Goal: Task Accomplishment & Management: Use online tool/utility

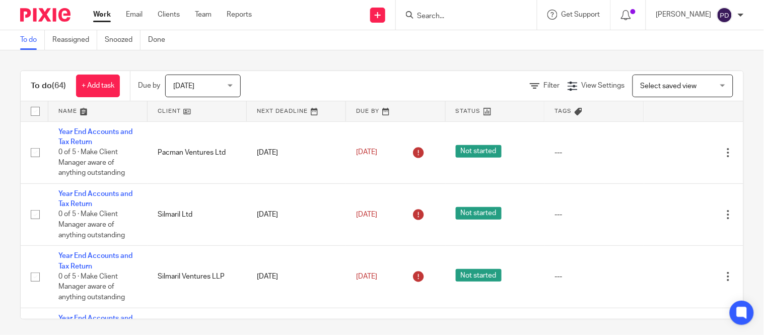
click at [416, 19] on input "Search" at bounding box center [461, 16] width 91 height 9
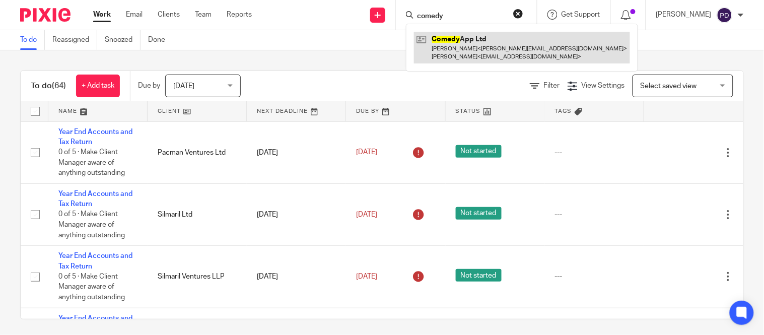
type input "comedy"
click at [436, 49] on link at bounding box center [522, 47] width 216 height 31
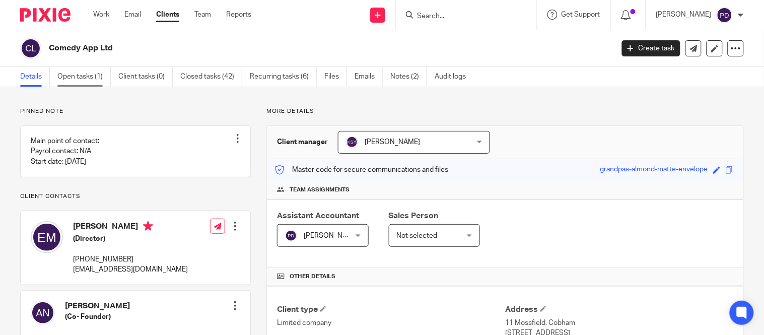
click at [90, 74] on link "Open tasks (1)" at bounding box center [83, 77] width 53 height 20
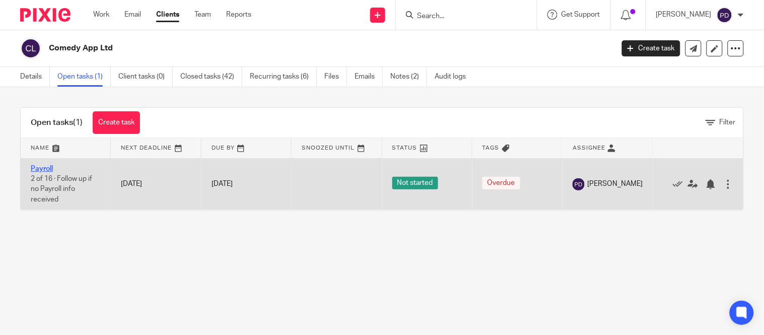
click at [42, 167] on link "Payroll" at bounding box center [42, 168] width 22 height 7
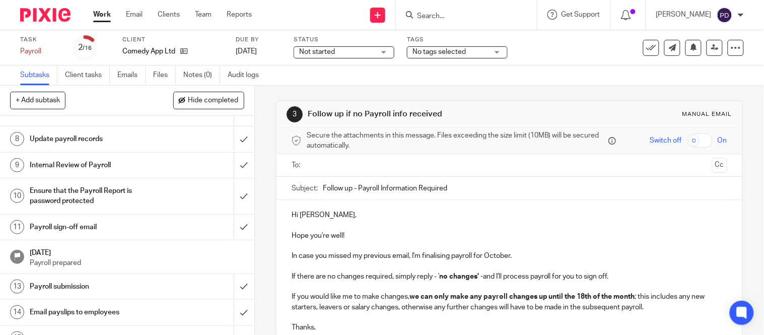
scroll to position [218, 0]
click at [42, 225] on h1 "Payroll sign-off email" at bounding box center [94, 226] width 129 height 15
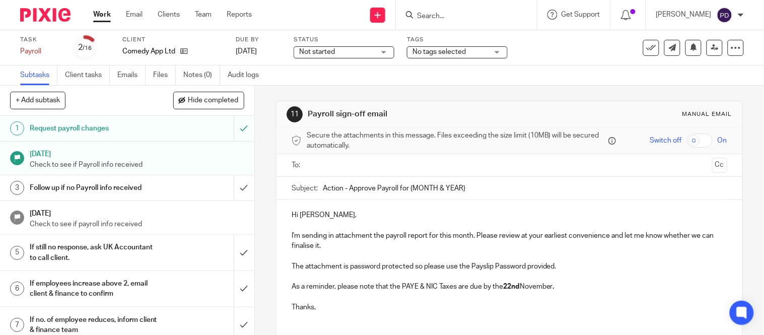
click at [470, 188] on input "Action - Approve Payroll for {MONTH & YEAR}" at bounding box center [525, 188] width 404 height 23
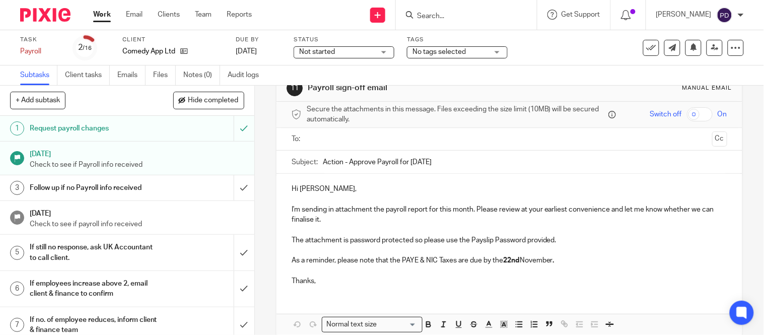
scroll to position [76, 0]
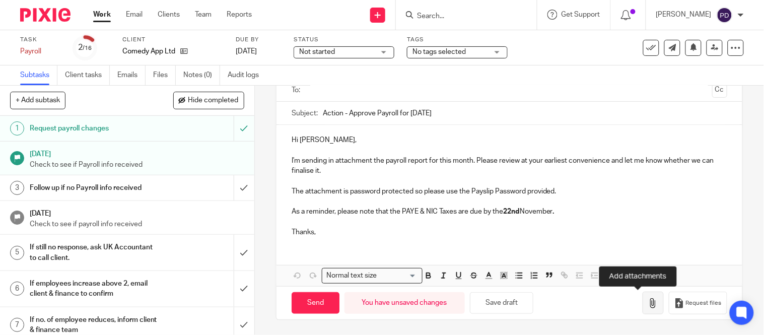
type input "Action - Approve Payroll for October 2025"
click at [648, 305] on icon "button" at bounding box center [653, 303] width 10 height 10
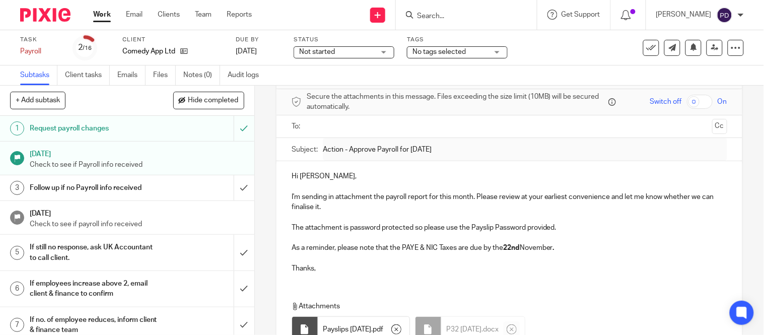
scroll to position [38, 0]
click at [336, 127] on input "text" at bounding box center [509, 128] width 398 height 12
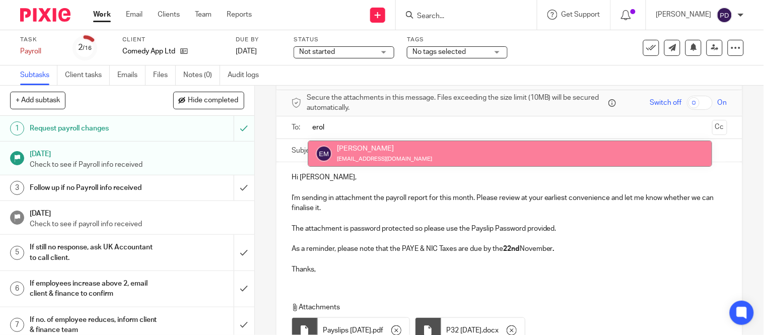
type input "erol"
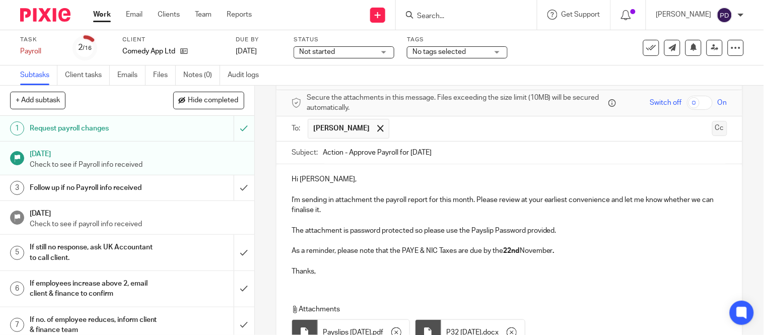
click at [712, 131] on button "Cc" at bounding box center [719, 128] width 15 height 15
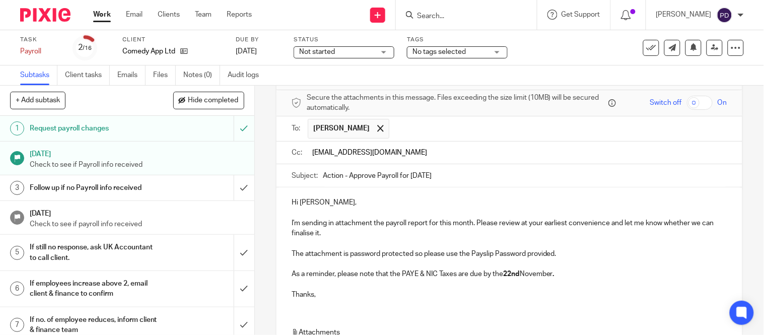
type input "payroll@riseaccounting.co.uk"
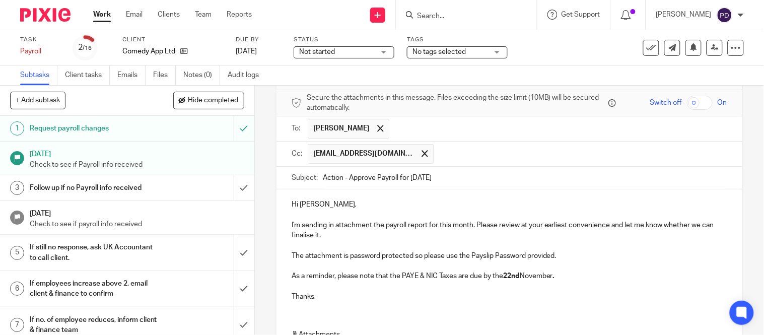
click at [365, 224] on p "I'm sending in attachment the payroll report for this month. Please review at y…" at bounding box center [510, 230] width 436 height 21
click at [442, 154] on input "text" at bounding box center [581, 154] width 284 height 20
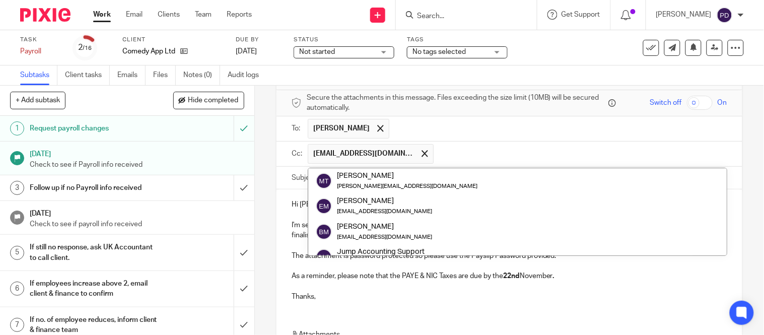
paste input "payroll@riseaccounting.co.uk"
type input "payroll@riseaccounting.co.uk"
paste input "kian@riseaccounting.co.uk"
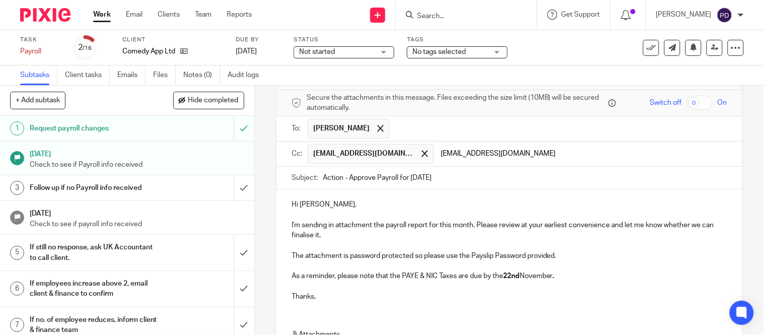
type input "kian@riseaccounting.co.uk"
click at [450, 242] on p at bounding box center [510, 245] width 436 height 10
click at [567, 152] on input "text" at bounding box center [645, 154] width 156 height 20
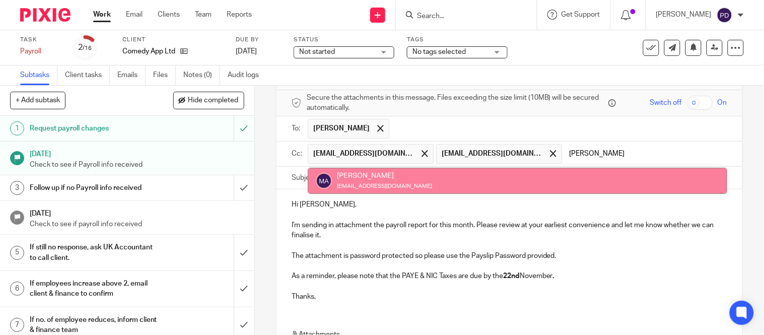
type input "mariya"
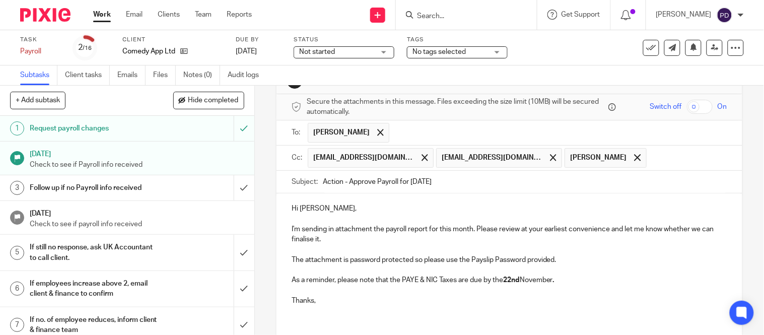
scroll to position [160, 0]
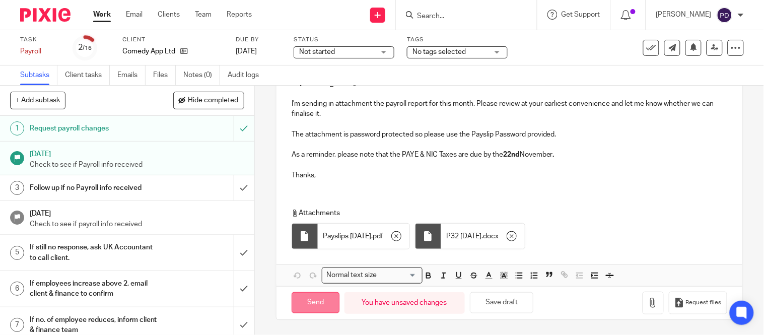
click at [316, 303] on input "Send" at bounding box center [316, 303] width 48 height 22
type input "Sent"
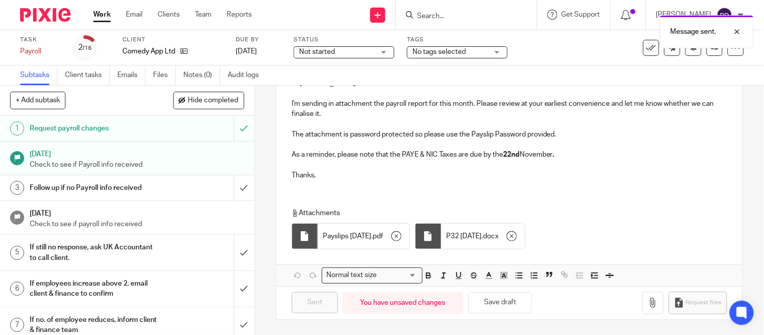
click at [398, 16] on div "Message sent." at bounding box center [568, 29] width 372 height 38
click at [416, 13] on input "Search" at bounding box center [461, 16] width 91 height 9
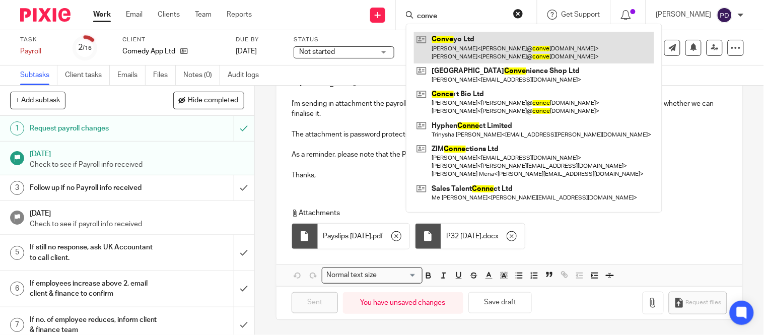
type input "conve"
click at [419, 43] on link at bounding box center [534, 47] width 240 height 31
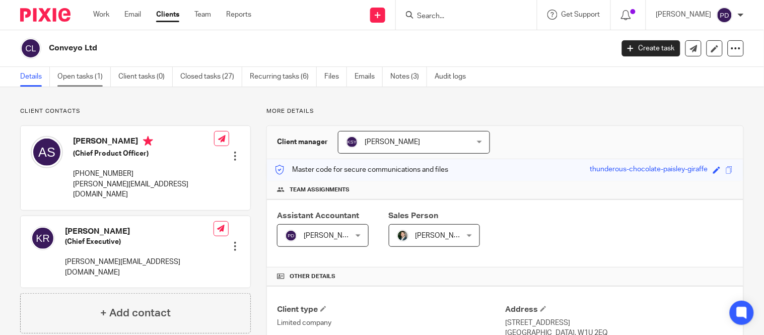
click at [93, 74] on link "Open tasks (1)" at bounding box center [83, 77] width 53 height 20
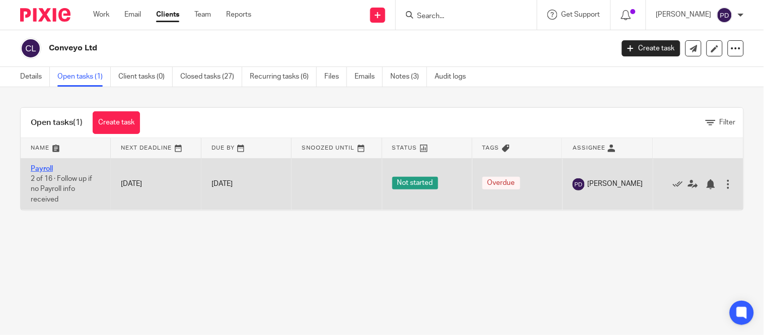
click at [41, 167] on link "Payroll" at bounding box center [42, 168] width 22 height 7
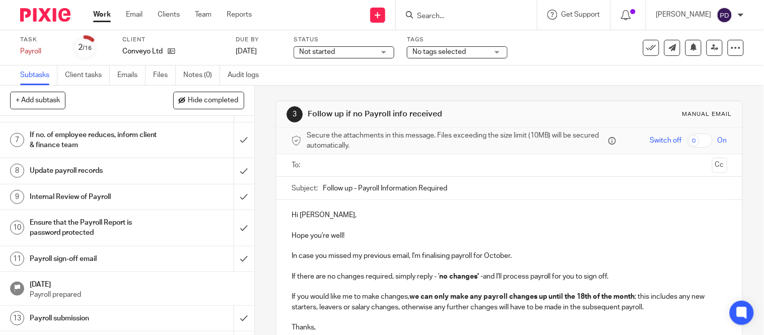
scroll to position [189, 0]
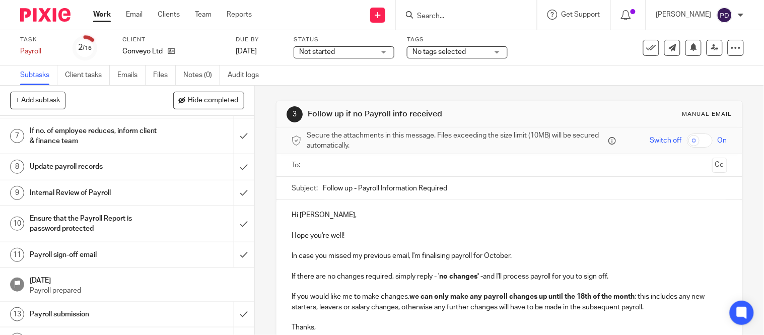
click at [73, 256] on h1 "Payroll sign-off email" at bounding box center [94, 254] width 129 height 15
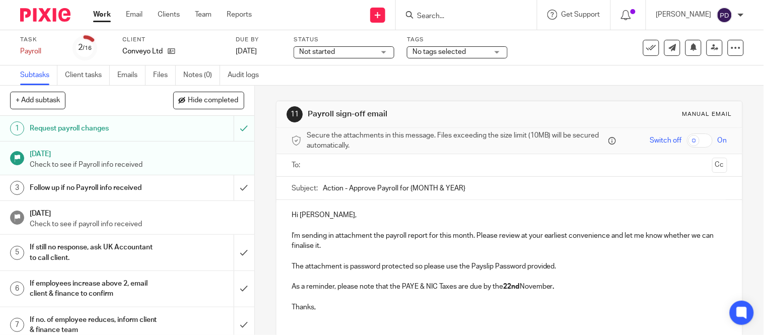
click at [466, 191] on input "Action - Approve Payroll for {MONTH & YEAR}" at bounding box center [525, 188] width 404 height 23
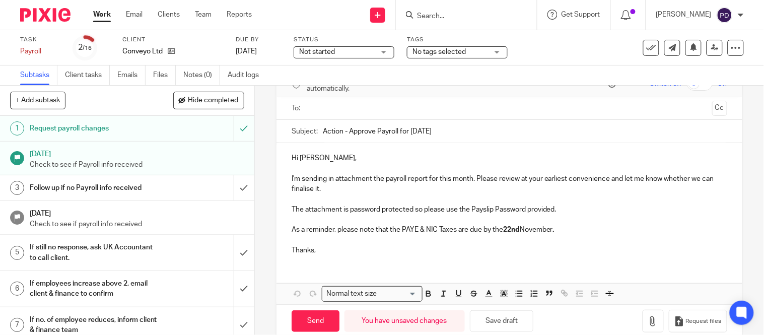
scroll to position [76, 0]
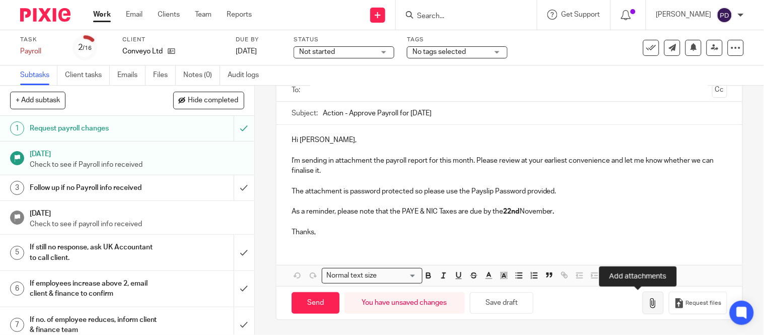
type input "Action - Approve Payroll for October 2025"
click at [648, 304] on icon "button" at bounding box center [653, 303] width 10 height 10
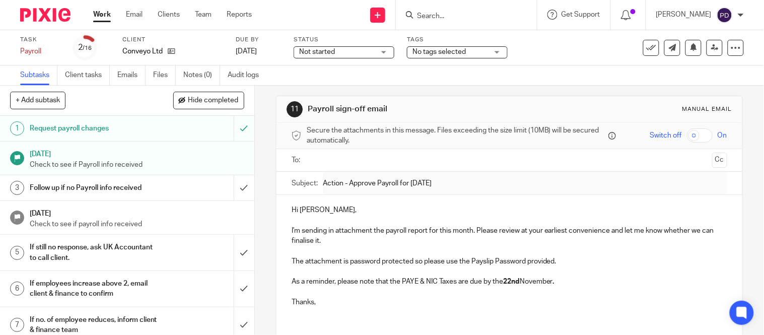
scroll to position [4, 0]
click at [330, 159] on input "text" at bounding box center [509, 162] width 398 height 12
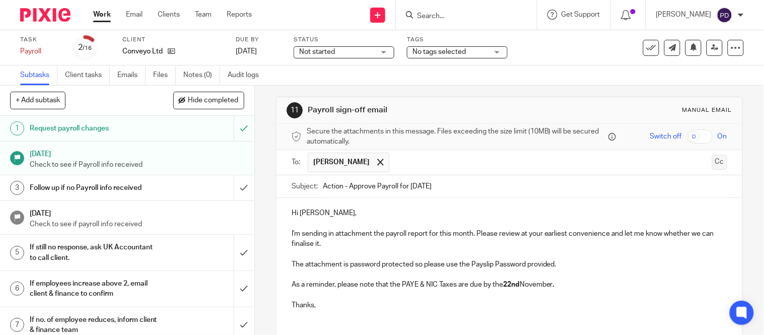
click at [712, 164] on button "Cc" at bounding box center [719, 162] width 15 height 15
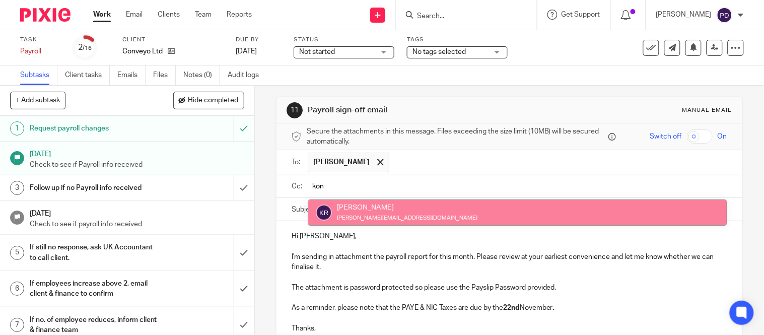
type input "kon"
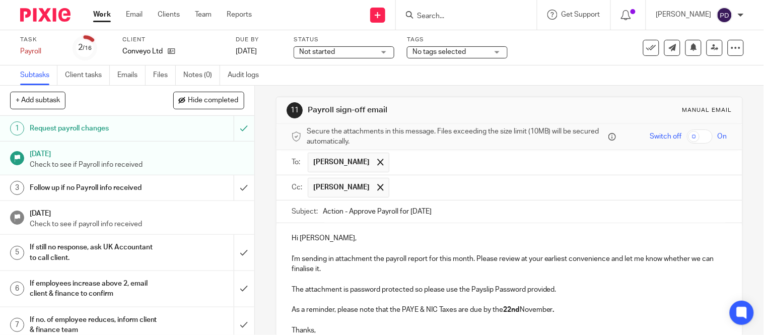
click at [398, 186] on input "text" at bounding box center [558, 188] width 328 height 20
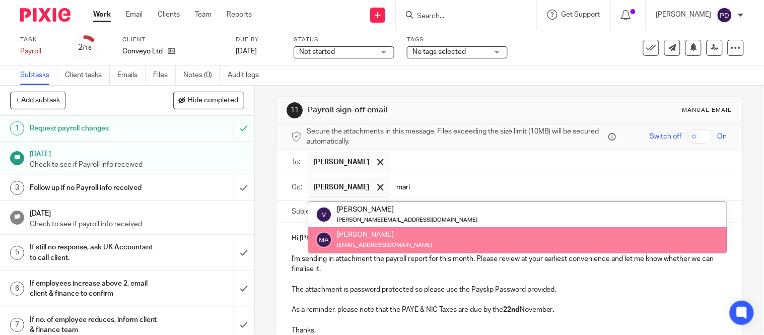
type input "mari"
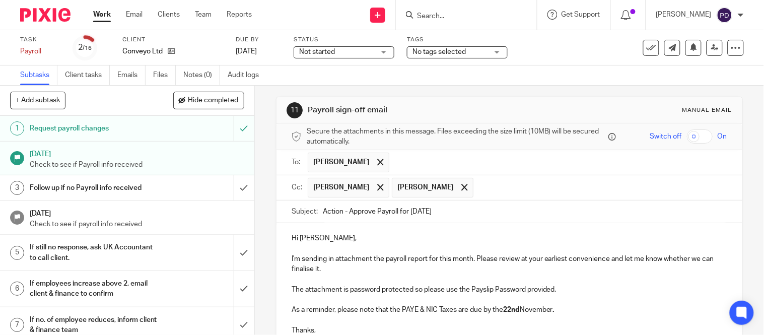
click at [478, 194] on input "text" at bounding box center [600, 188] width 244 height 20
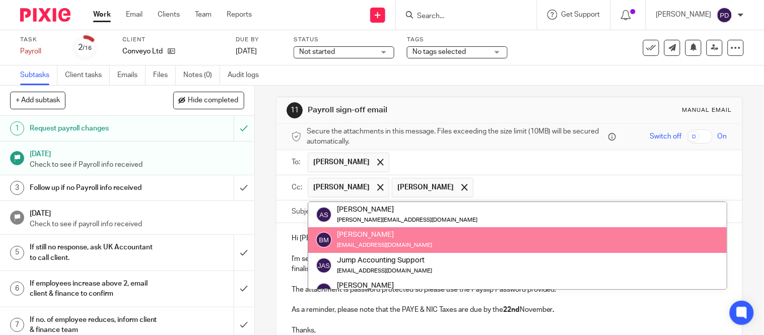
paste input "[EMAIL_ADDRESS][DOMAIN_NAME]"
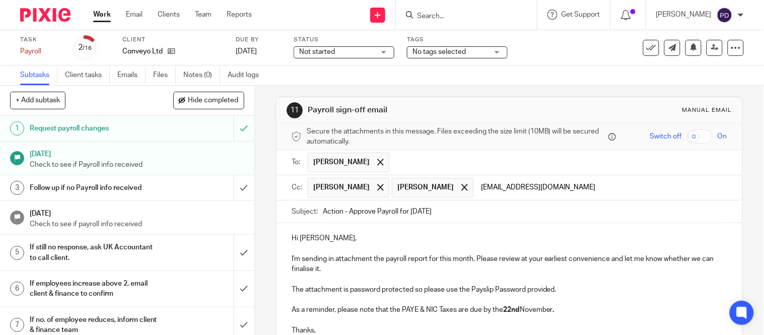
type input "[EMAIL_ADDRESS][DOMAIN_NAME]"
click at [474, 258] on p "I'm sending in attachment the payroll report for this month. Please review at y…" at bounding box center [510, 264] width 436 height 21
click at [607, 184] on input "text" at bounding box center [665, 188] width 116 height 20
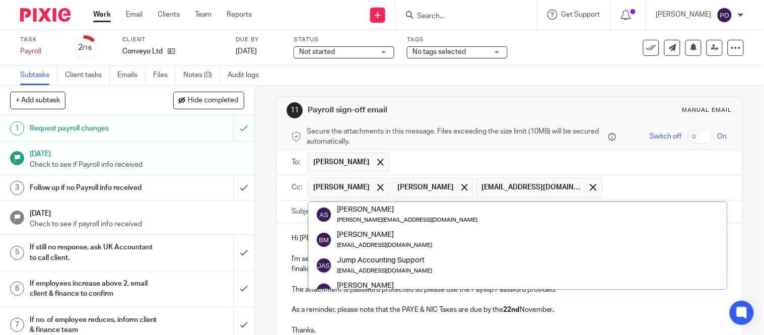
paste input "payroll@riseaccounting.co.uk"
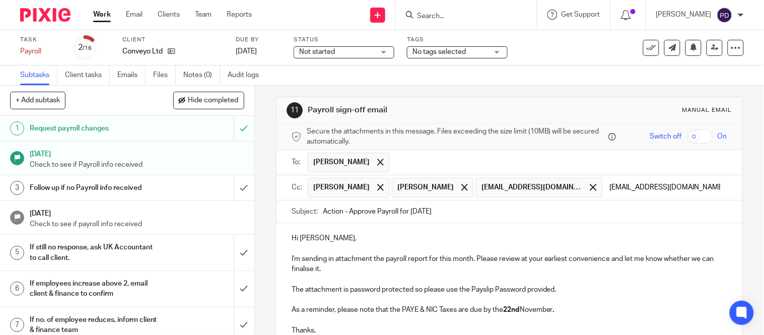
type input "payroll@riseaccounting.co.uk"
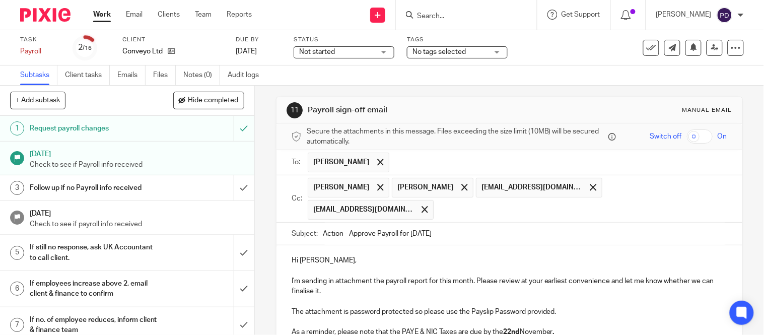
click at [419, 257] on div "Hi Andrea, I'm sending in attachment the payroll report for this month. Please …" at bounding box center [509, 305] width 466 height 120
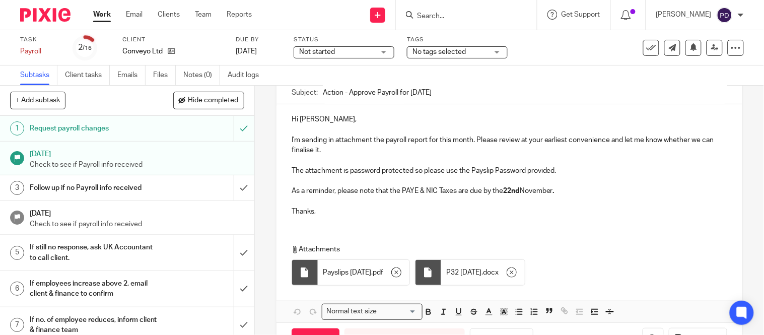
scroll to position [174, 0]
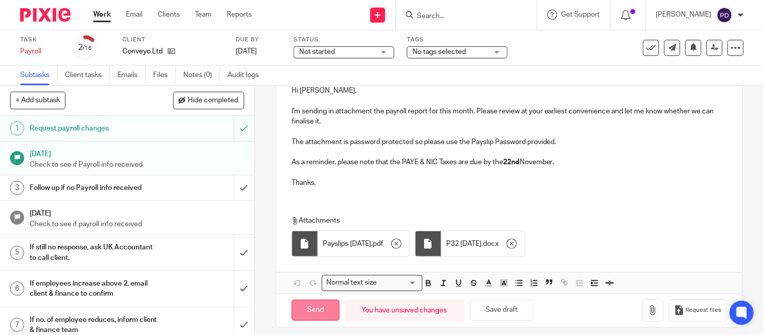
click at [301, 307] on input "Send" at bounding box center [316, 311] width 48 height 22
type input "Sent"
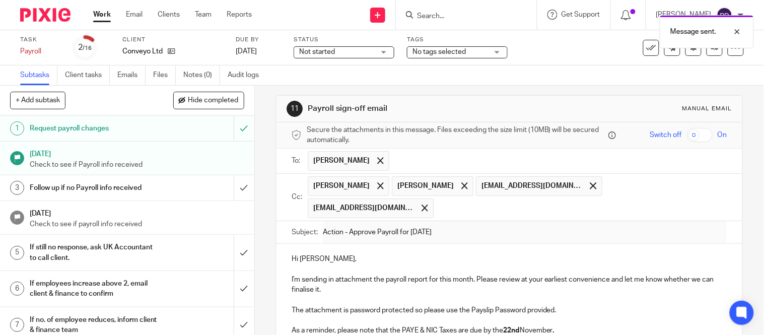
scroll to position [5, 0]
click at [416, 14] on input "Search" at bounding box center [461, 16] width 91 height 9
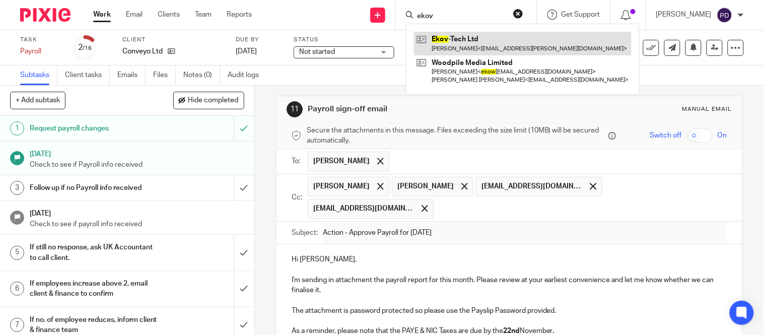
type input "ekov"
click at [424, 36] on link at bounding box center [523, 43] width 218 height 23
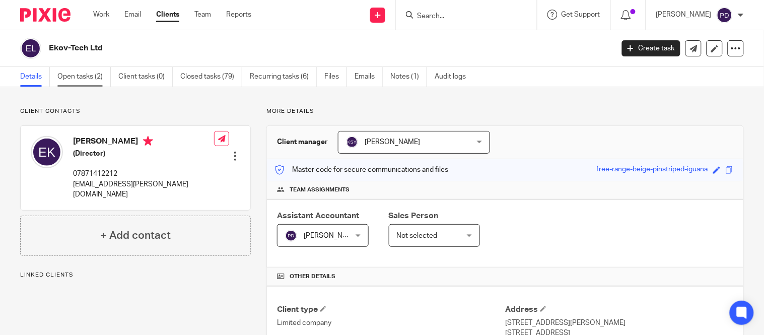
click at [92, 78] on link "Open tasks (2)" at bounding box center [83, 77] width 53 height 20
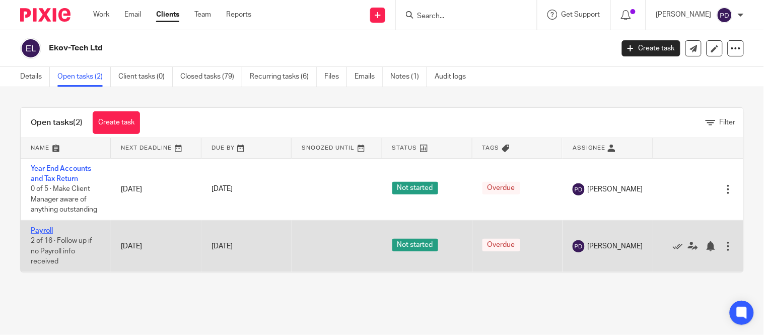
click at [41, 234] on link "Payroll" at bounding box center [42, 230] width 22 height 7
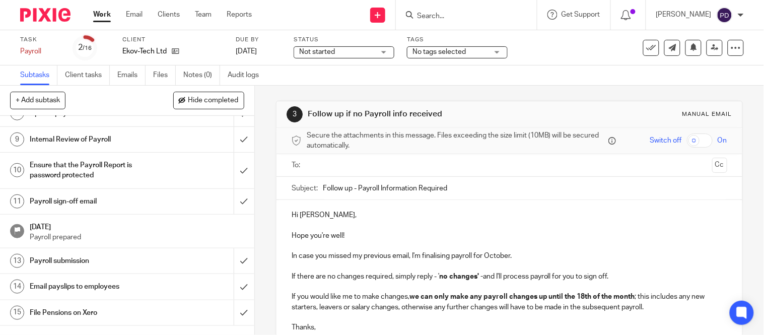
scroll to position [248, 0]
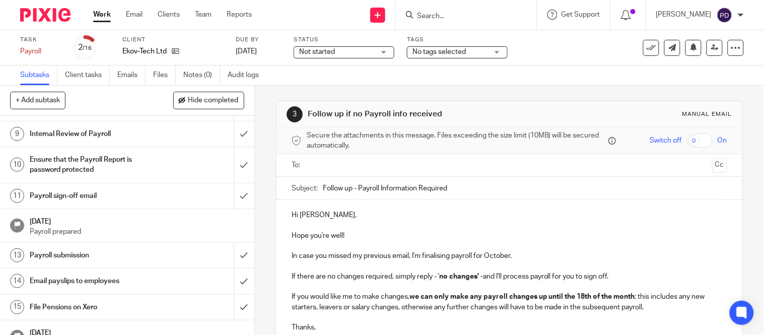
click at [86, 197] on h1 "Payroll sign-off email" at bounding box center [94, 195] width 129 height 15
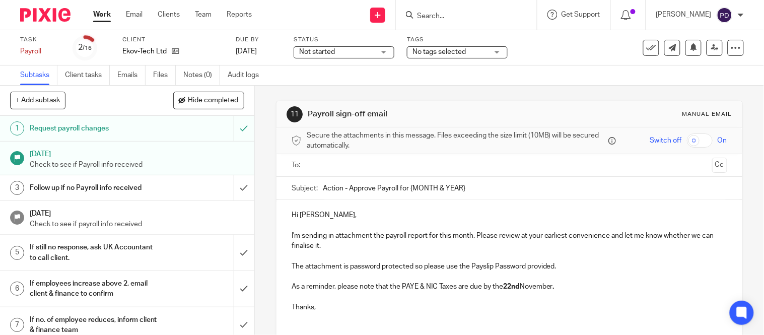
click at [483, 192] on input "Action - Approve Payroll for {MONTH & YEAR}" at bounding box center [525, 188] width 404 height 23
type input "Action - Approve Payroll for October 2025"
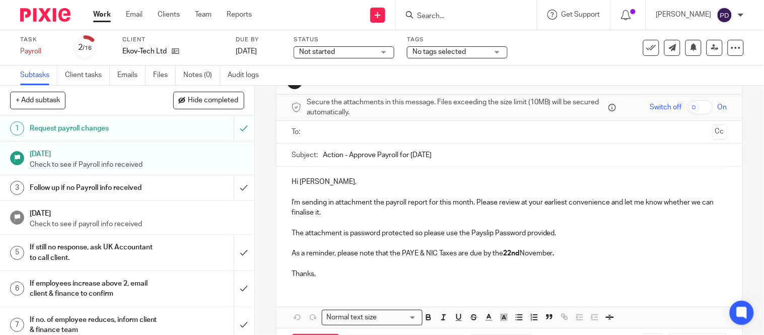
scroll to position [76, 0]
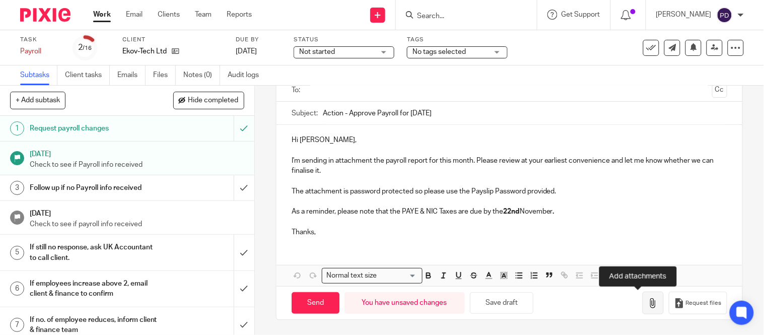
click at [648, 301] on icon "button" at bounding box center [653, 303] width 10 height 10
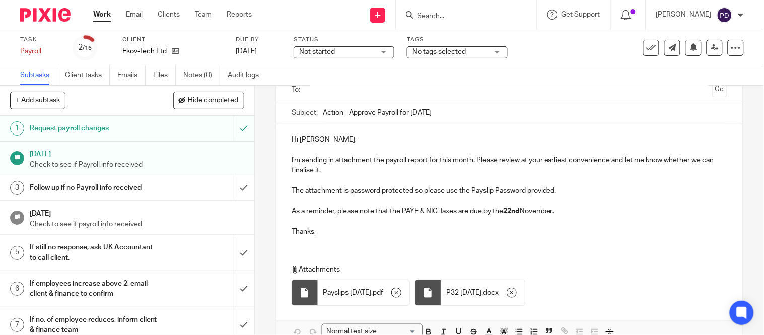
scroll to position [0, 0]
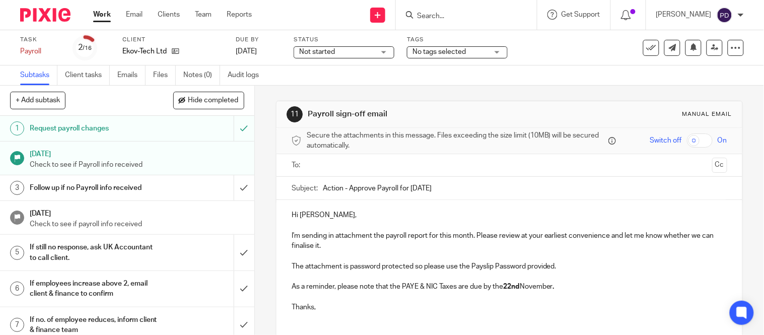
click at [328, 164] on input "text" at bounding box center [509, 166] width 398 height 12
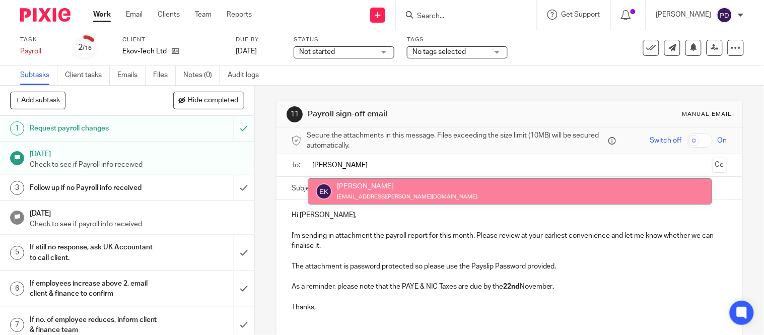
type input "erik"
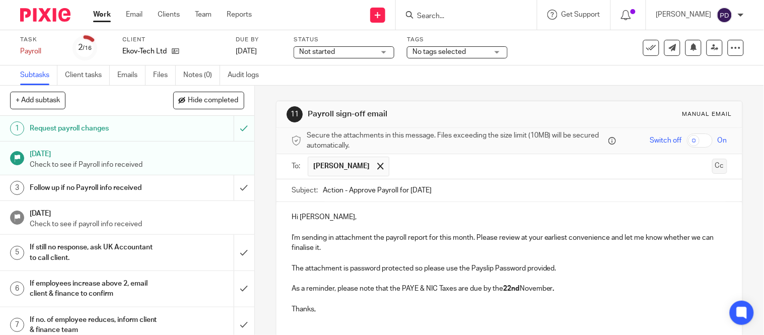
click at [712, 168] on button "Cc" at bounding box center [719, 166] width 15 height 15
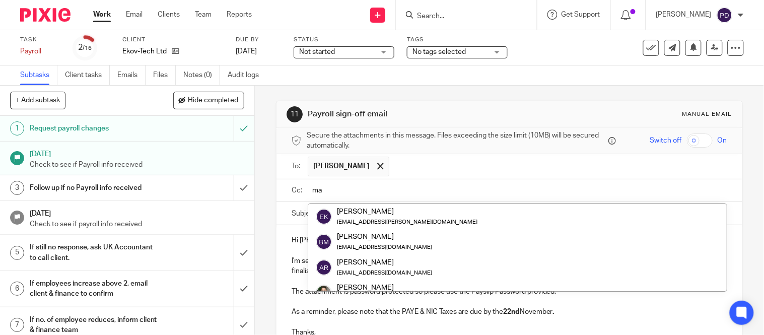
type input "m"
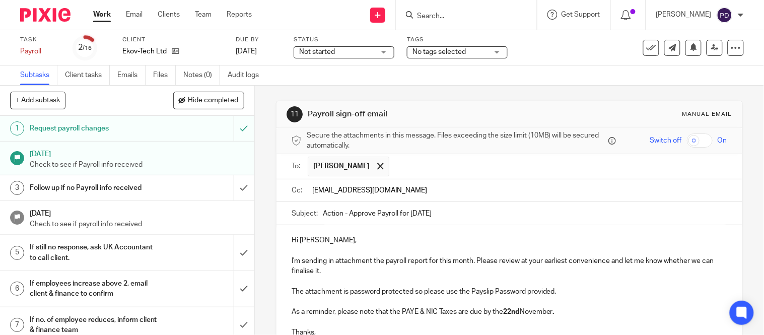
type input "kian@riseaccounting.co.uk"
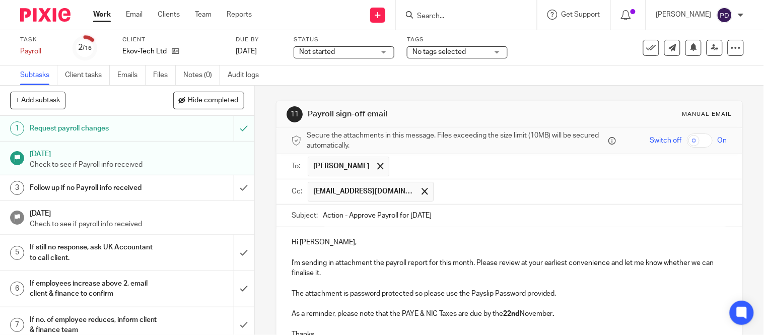
click at [363, 260] on p "I'm sending in attachment the payroll report for this month. Please review at y…" at bounding box center [510, 268] width 436 height 21
click at [440, 197] on input "text" at bounding box center [581, 192] width 284 height 20
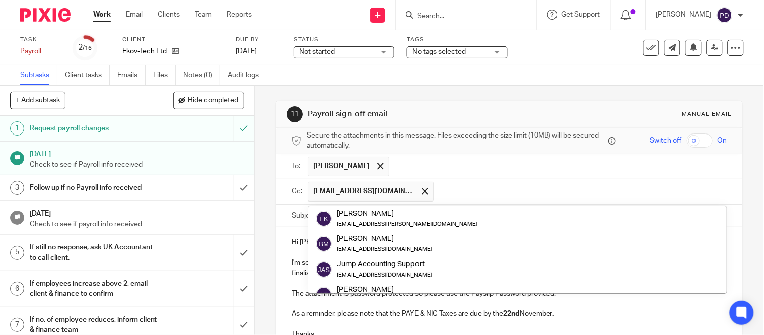
paste input "kian@riseaccounting.co.uk"
type input "kian@riseaccounting.co.uk"
paste input "[EMAIL_ADDRESS][DOMAIN_NAME]"
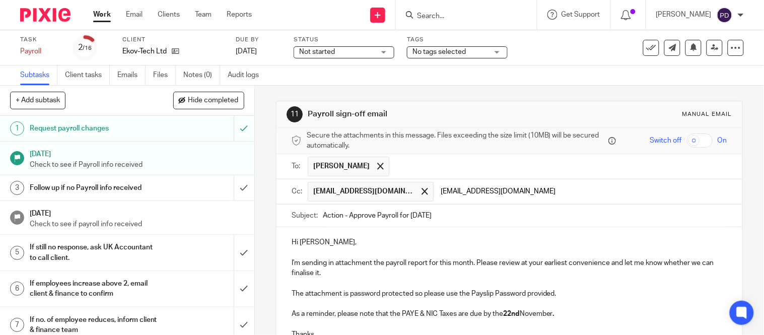
type input "payroll@riseaccounting.co.uk"
click at [394, 262] on p "I'm sending in attachment the payroll report for this month. Please review at y…" at bounding box center [510, 268] width 436 height 21
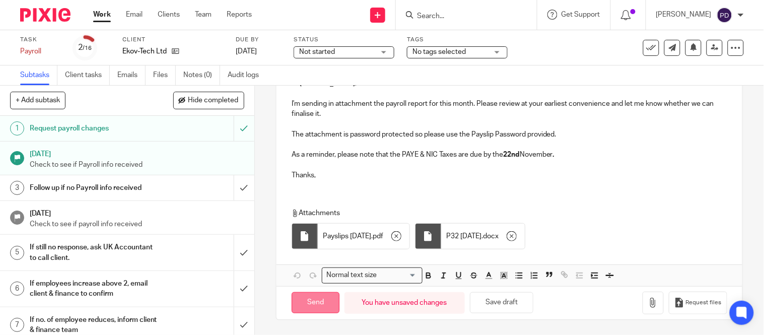
click at [307, 304] on input "Send" at bounding box center [316, 303] width 48 height 22
type input "Sent"
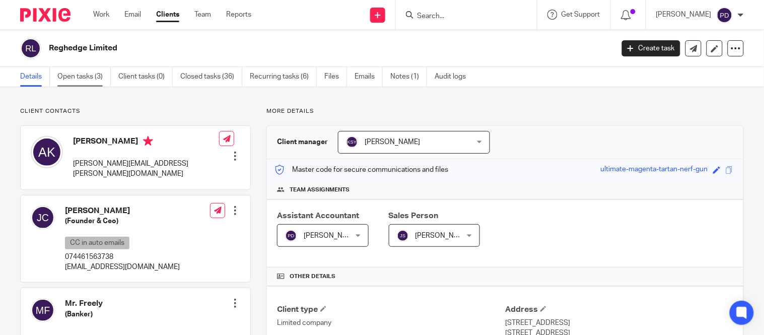
click at [97, 82] on link "Open tasks (3)" at bounding box center [83, 77] width 53 height 20
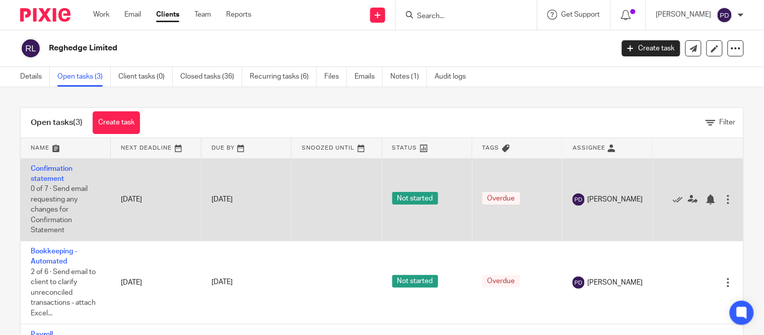
scroll to position [31, 7]
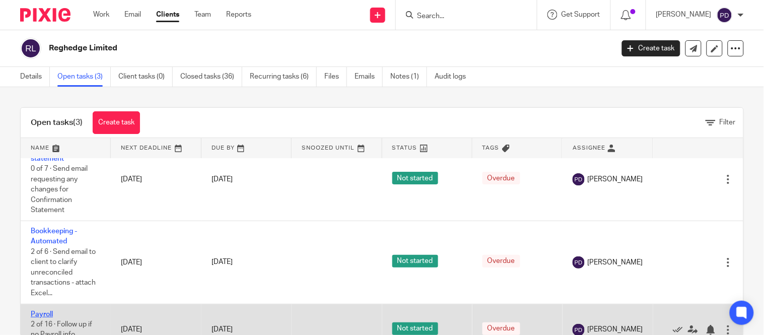
click at [33, 311] on link "Payroll" at bounding box center [42, 314] width 22 height 7
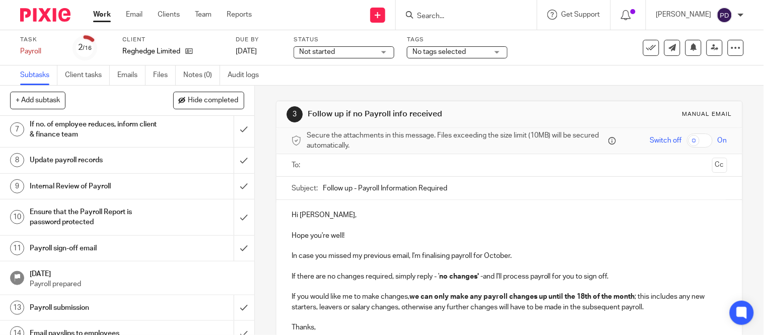
scroll to position [196, 0]
click at [65, 247] on h1 "Payroll sign-off email" at bounding box center [94, 247] width 129 height 15
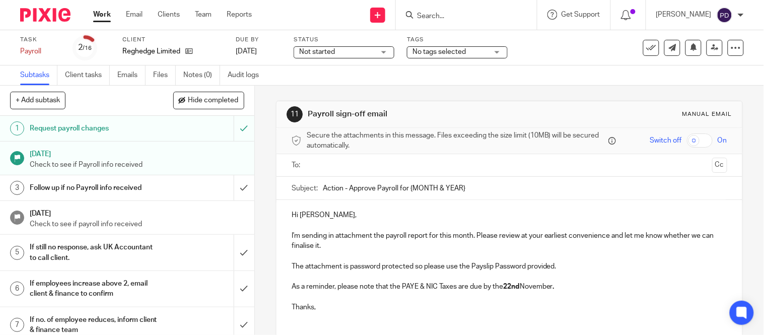
click at [471, 193] on input "Action - Approve Payroll for {MONTH & YEAR}" at bounding box center [525, 188] width 404 height 23
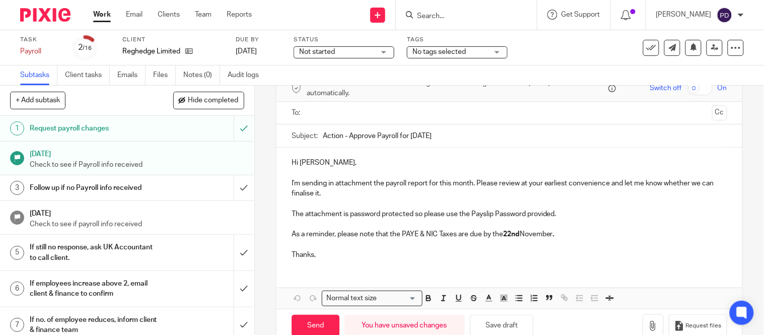
scroll to position [56, 0]
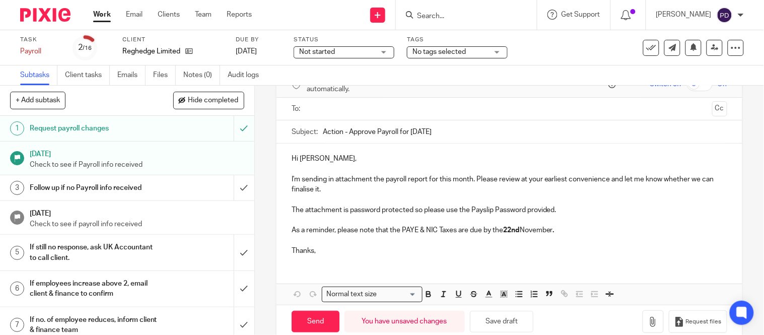
type input "Action - Approve Payroll for [DATE]"
click at [648, 320] on icon "button" at bounding box center [653, 322] width 10 height 10
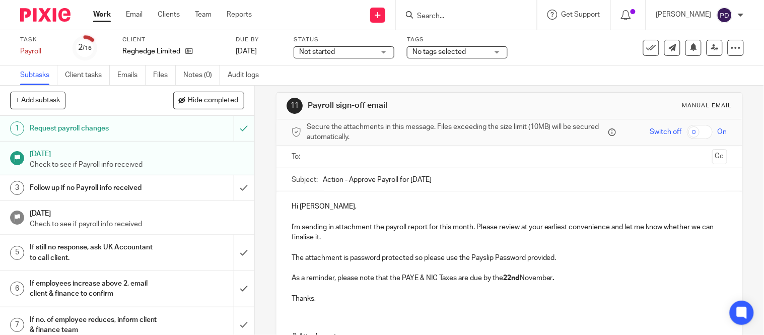
scroll to position [8, 0]
click at [349, 163] on ul at bounding box center [510, 157] width 404 height 17
click at [331, 160] on input "text" at bounding box center [509, 158] width 398 height 12
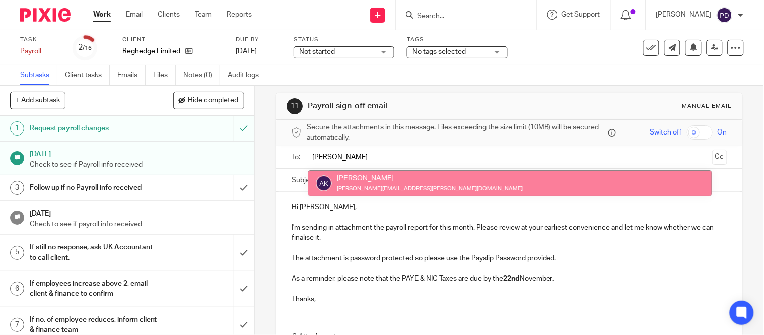
type input "alex"
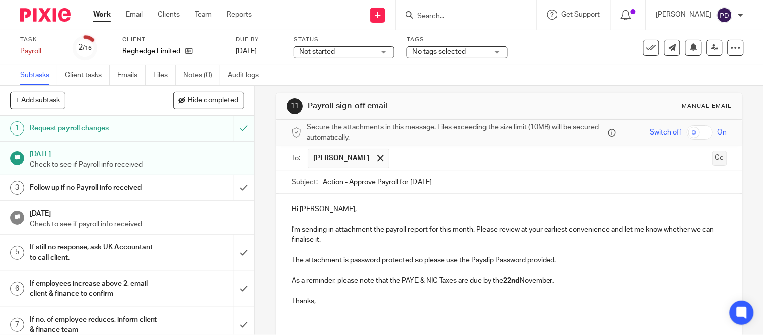
click at [712, 160] on button "Cc" at bounding box center [719, 158] width 15 height 15
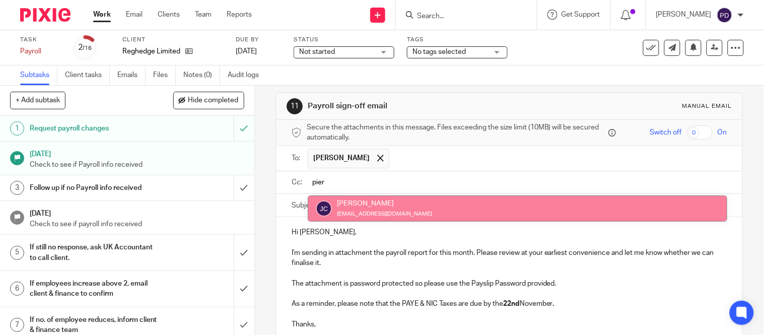
type input "pier"
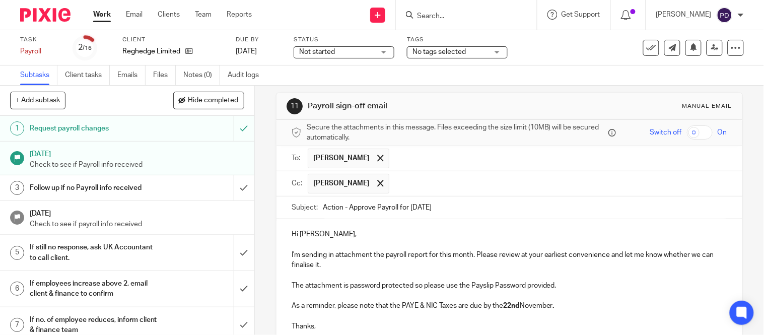
click at [411, 189] on input "text" at bounding box center [558, 184] width 328 height 20
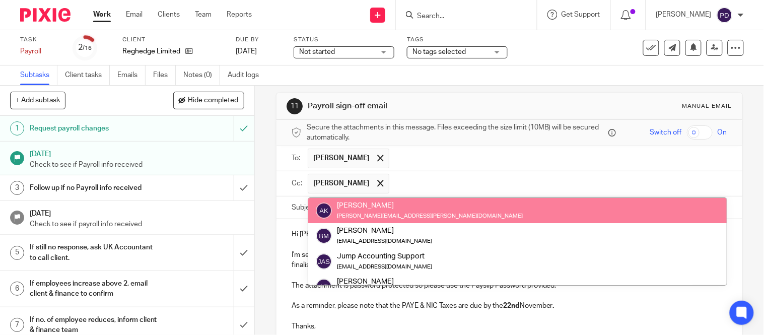
paste input "kian@riseaccounting.co.uk"
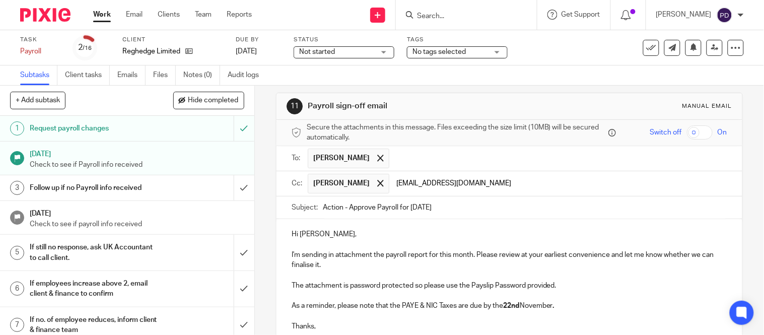
type input "kian@riseaccounting.co.uk"
click at [455, 249] on p at bounding box center [510, 245] width 436 height 10
click at [523, 193] on input "text" at bounding box center [623, 184] width 200 height 20
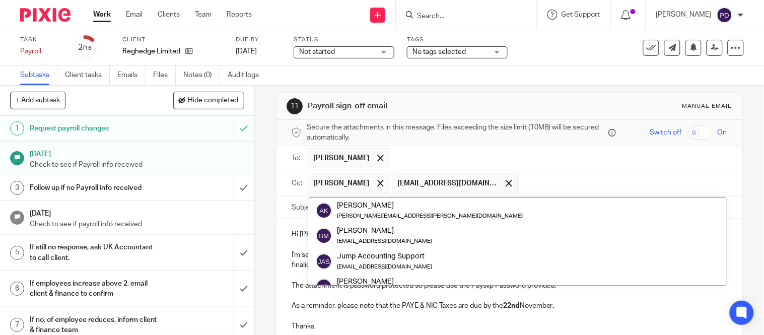
paste input "payroll@riseaccounting.co.uk"
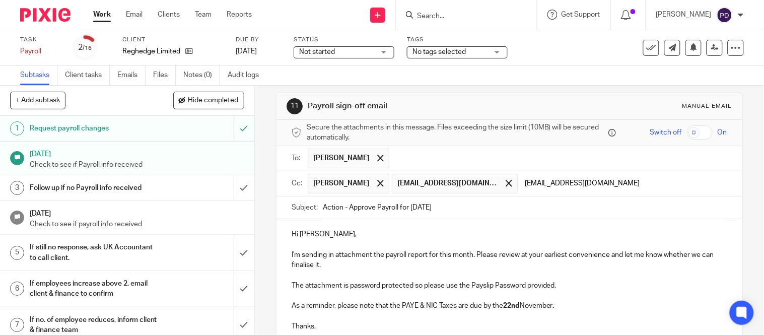
type input "payroll@riseaccounting.co.uk"
click at [438, 225] on div "Hi Alexandra, I'm sending in attachment the payroll report for this month. Plea…" at bounding box center [509, 279] width 466 height 120
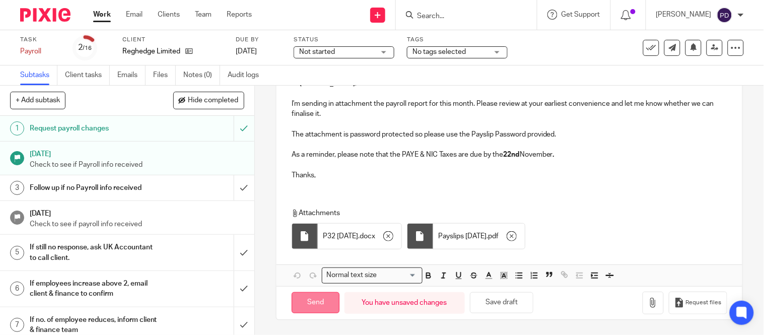
click at [316, 300] on input "Send" at bounding box center [316, 303] width 48 height 22
type input "Sent"
click at [416, 14] on input "Search" at bounding box center [461, 16] width 91 height 9
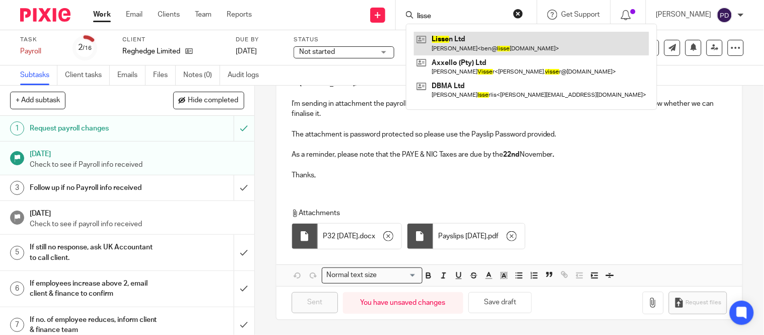
type input "lisse"
click at [419, 39] on link at bounding box center [531, 43] width 235 height 23
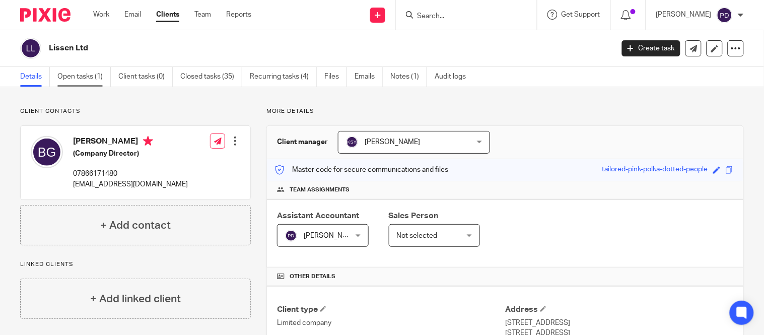
click at [91, 76] on link "Open tasks (1)" at bounding box center [83, 77] width 53 height 20
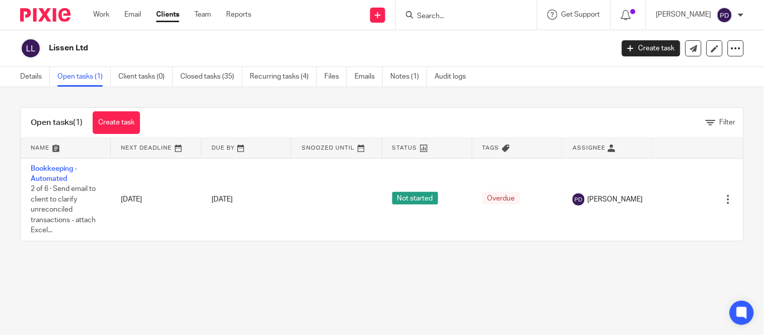
click at [416, 16] on input "Search" at bounding box center [461, 16] width 91 height 9
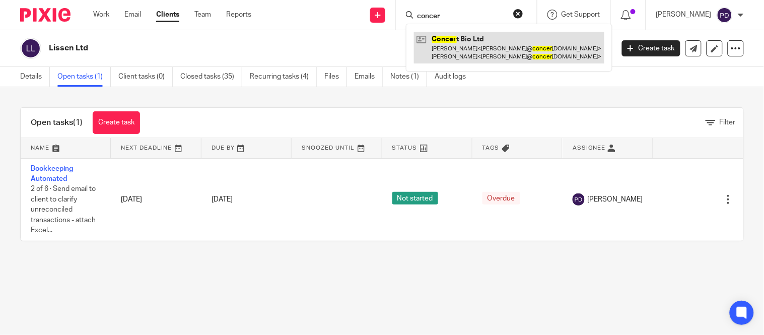
type input "concer"
click at [437, 42] on link at bounding box center [509, 47] width 190 height 31
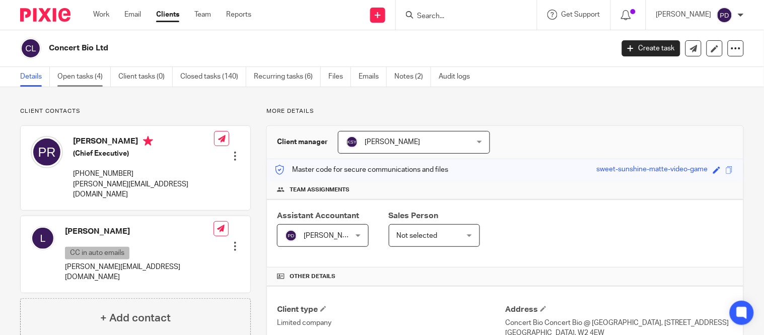
click at [81, 78] on link "Open tasks (4)" at bounding box center [83, 77] width 53 height 20
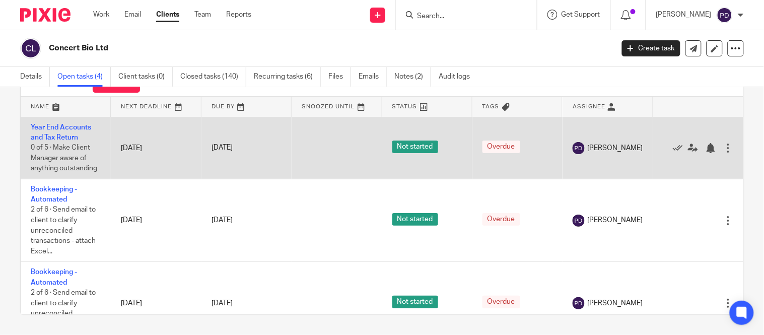
scroll to position [94, 7]
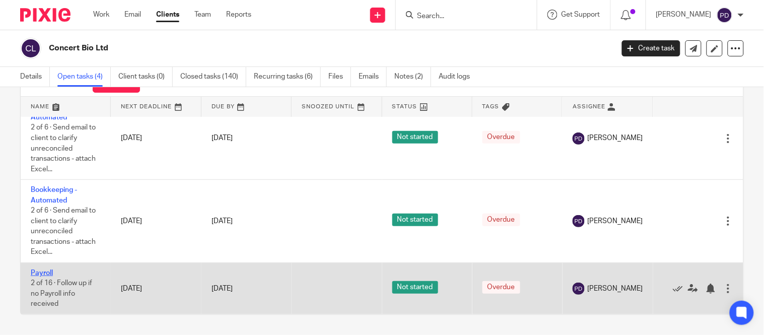
click at [34, 269] on link "Payroll" at bounding box center [42, 272] width 22 height 7
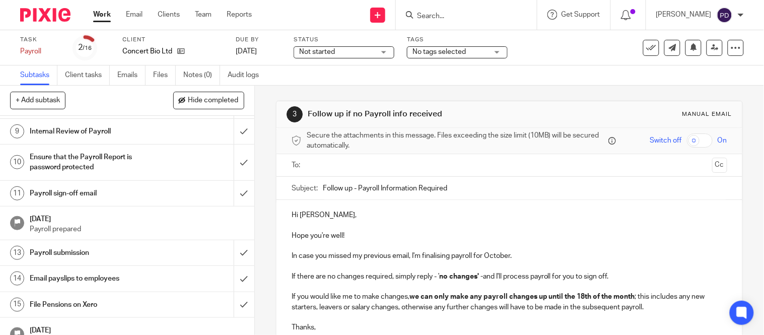
scroll to position [251, 0]
click at [46, 195] on h1 "Payroll sign-off email" at bounding box center [94, 192] width 129 height 15
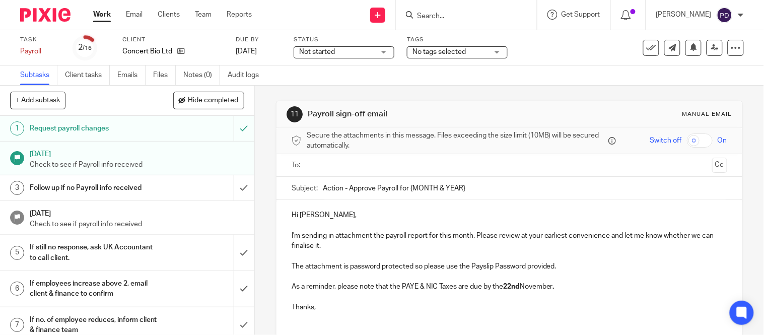
click at [472, 190] on input "Action - Approve Payroll for {MONTH & YEAR}" at bounding box center [525, 188] width 404 height 23
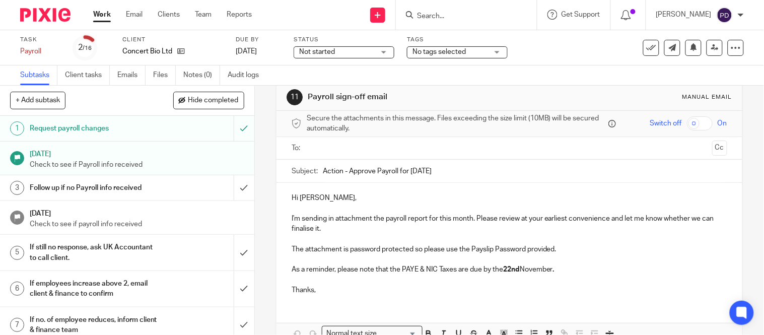
scroll to position [18, 0]
type input "Action - Approve Payroll for [DATE]"
click at [311, 199] on p "Hi [PERSON_NAME]," at bounding box center [510, 197] width 436 height 10
click at [309, 199] on p "Hi [PERSON_NAME]," at bounding box center [510, 197] width 436 height 10
click at [323, 148] on input "text" at bounding box center [509, 148] width 398 height 12
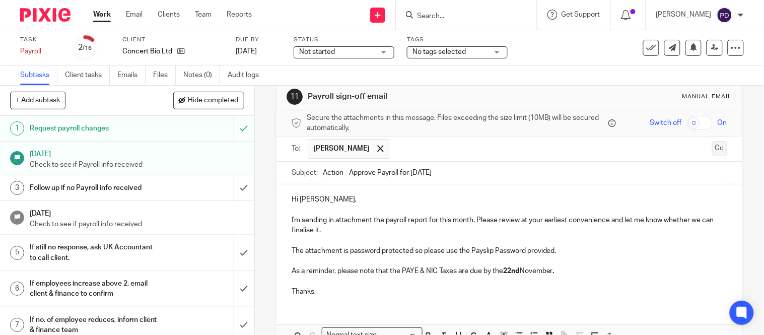
click at [712, 149] on button "Cc" at bounding box center [719, 148] width 15 height 15
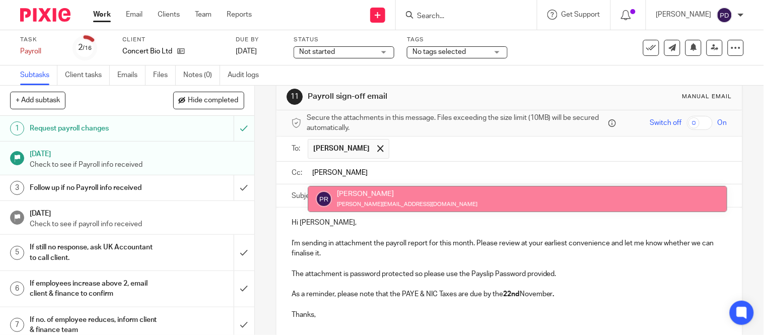
type input "[PERSON_NAME]"
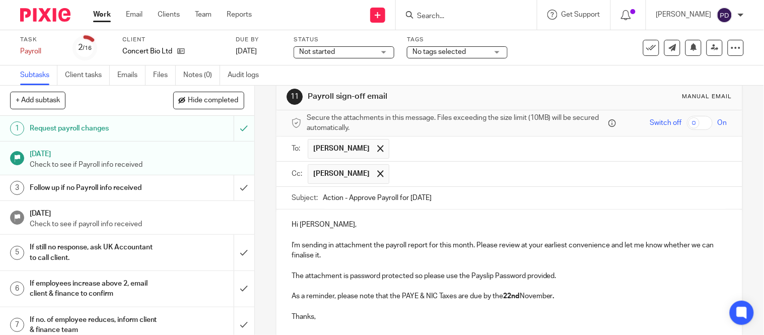
click at [416, 175] on input "text" at bounding box center [558, 174] width 328 height 20
paste input "[EMAIL_ADDRESS][DOMAIN_NAME]"
type input "[EMAIL_ADDRESS][DOMAIN_NAME]"
click at [434, 238] on p at bounding box center [510, 235] width 436 height 10
click at [607, 178] on input "text" at bounding box center [665, 174] width 116 height 20
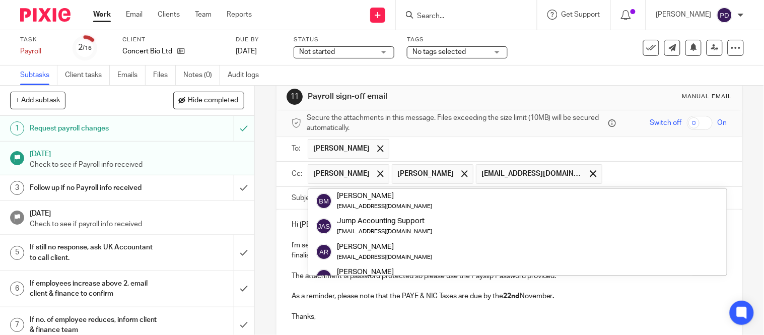
paste input "[EMAIL_ADDRESS][DOMAIN_NAME]"
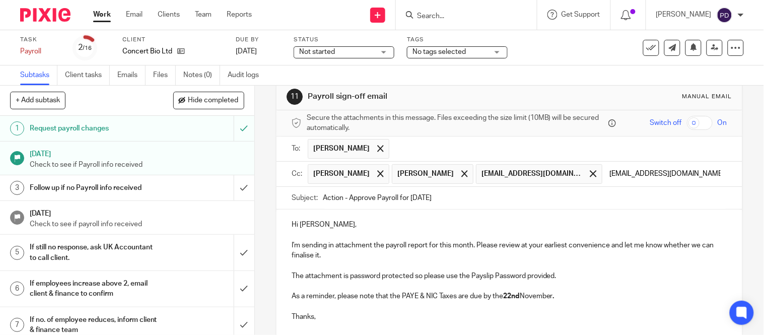
scroll to position [103, 0]
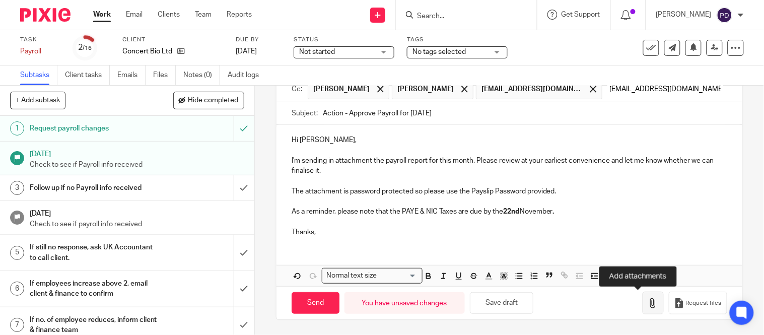
type input "[EMAIL_ADDRESS][DOMAIN_NAME]"
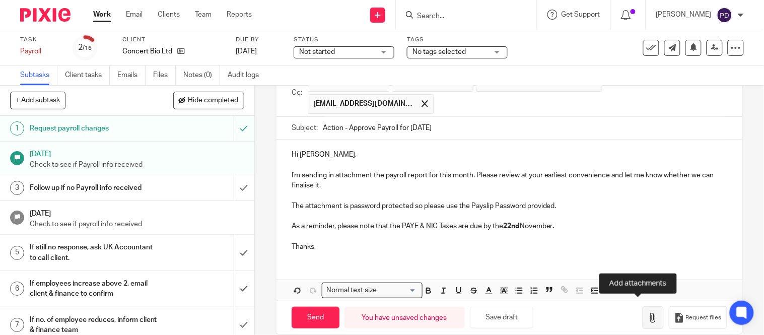
click at [643, 306] on button "button" at bounding box center [653, 317] width 21 height 23
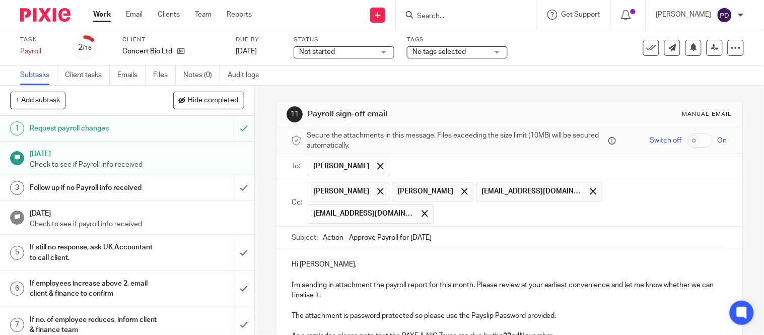
scroll to position [174, 0]
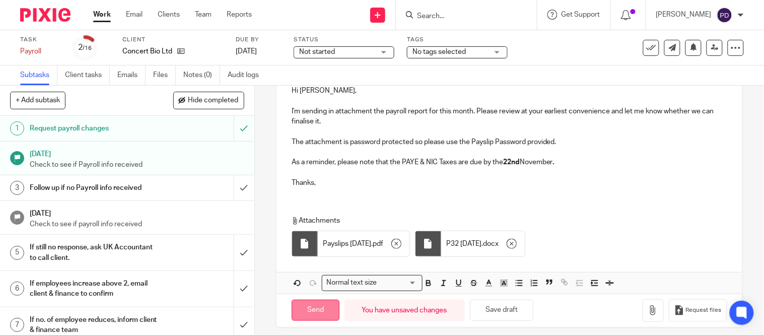
click at [313, 301] on input "Send" at bounding box center [316, 311] width 48 height 22
type input "Sent"
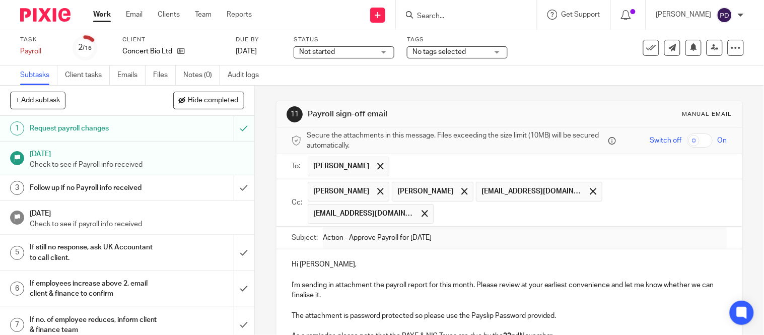
click at [416, 16] on input "Search" at bounding box center [461, 16] width 91 height 9
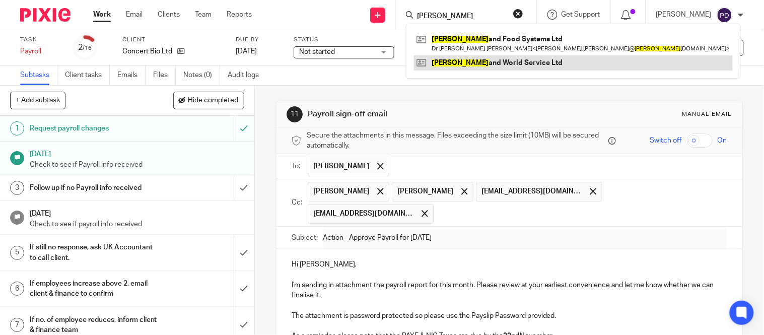
type input "aberl"
click at [447, 61] on link at bounding box center [573, 62] width 319 height 15
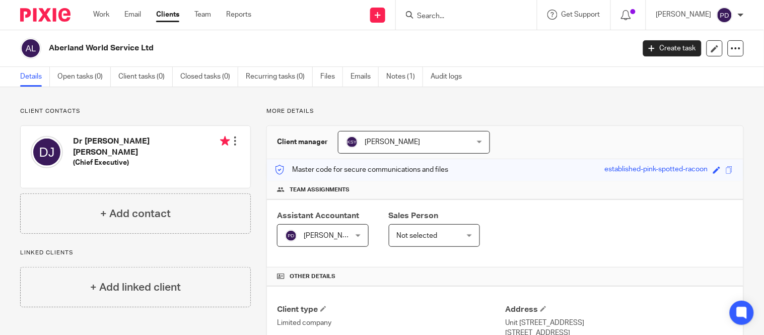
click at [416, 17] on input "Search" at bounding box center [461, 16] width 91 height 9
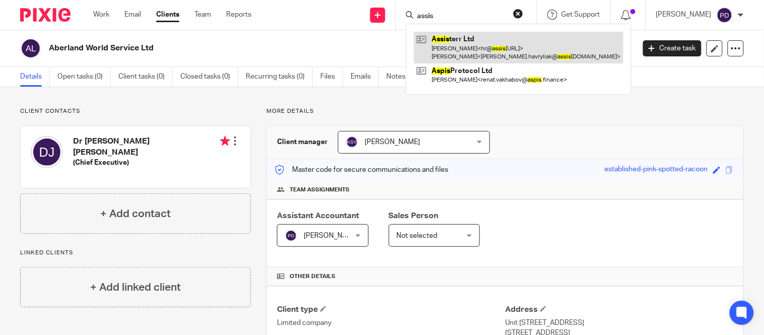
type input "assis"
click at [442, 40] on link at bounding box center [518, 47] width 209 height 31
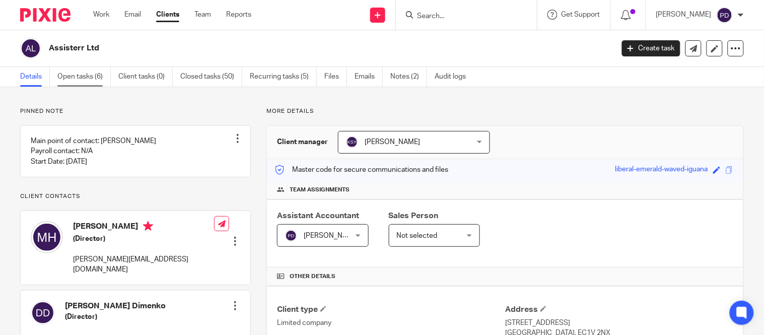
click at [83, 80] on link "Open tasks (6)" at bounding box center [83, 77] width 53 height 20
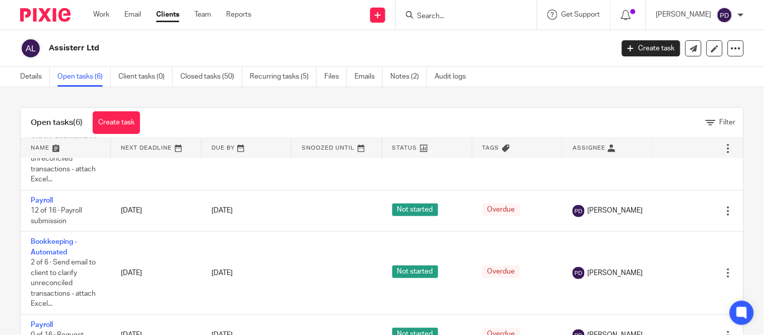
scroll to position [41, 0]
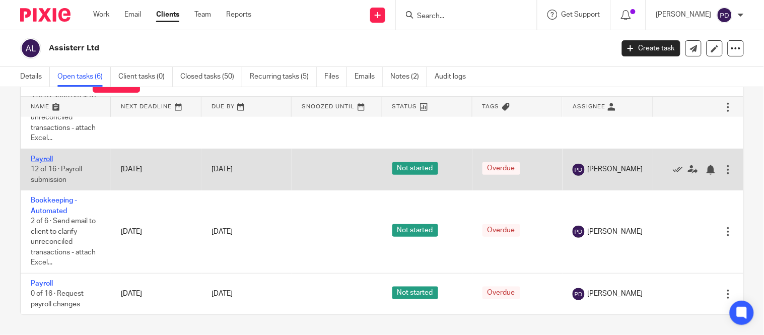
click at [33, 156] on link "Payroll" at bounding box center [42, 159] width 22 height 7
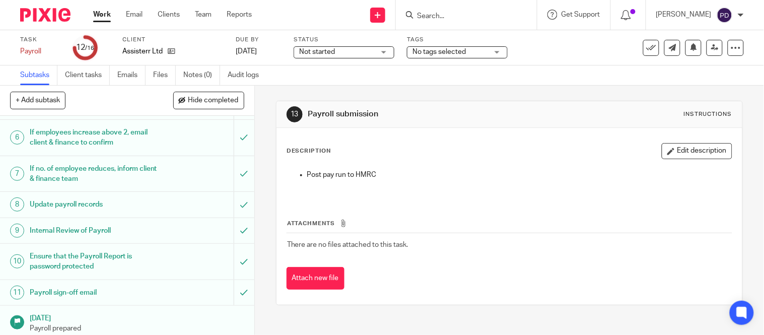
scroll to position [267, 0]
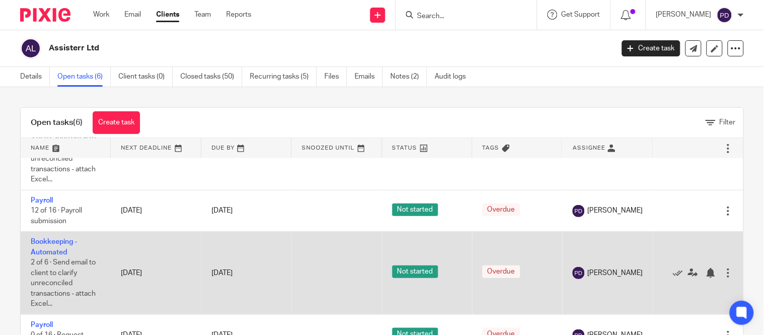
scroll to position [41, 0]
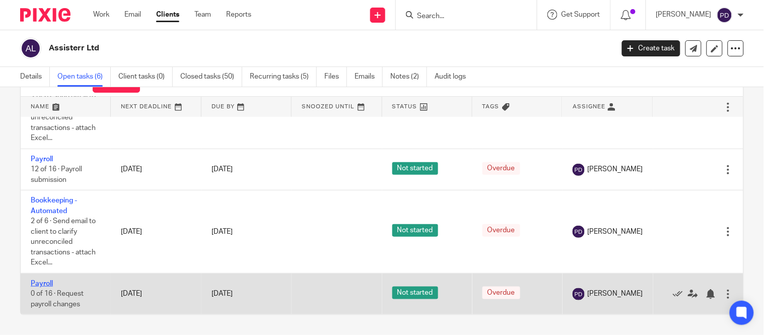
click at [34, 280] on link "Payroll" at bounding box center [42, 283] width 22 height 7
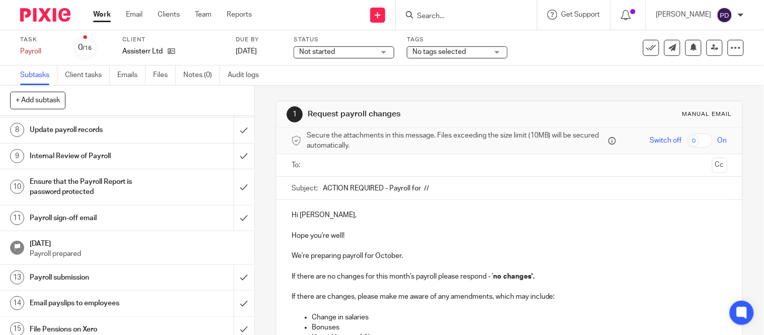
scroll to position [267, 0]
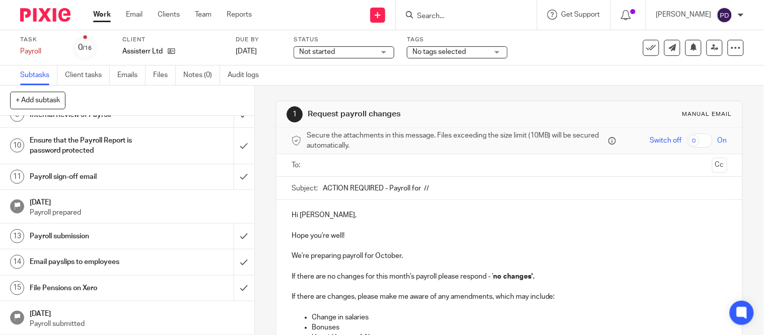
click at [78, 175] on h1 "Payroll sign-off email" at bounding box center [94, 176] width 129 height 15
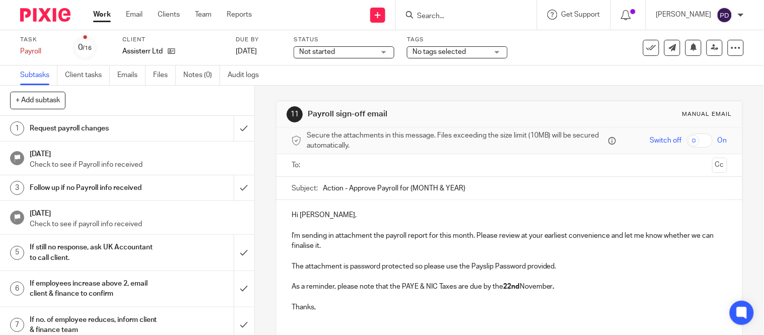
click at [470, 187] on input "Action - Approve Payroll for {MONTH & YEAR}" at bounding box center [525, 188] width 404 height 23
type input "Action - Approve Payroll for [DATE]"
click at [349, 163] on input "text" at bounding box center [509, 166] width 398 height 12
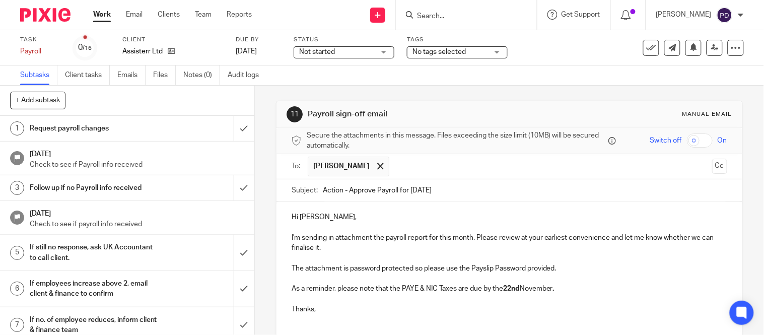
scroll to position [78, 0]
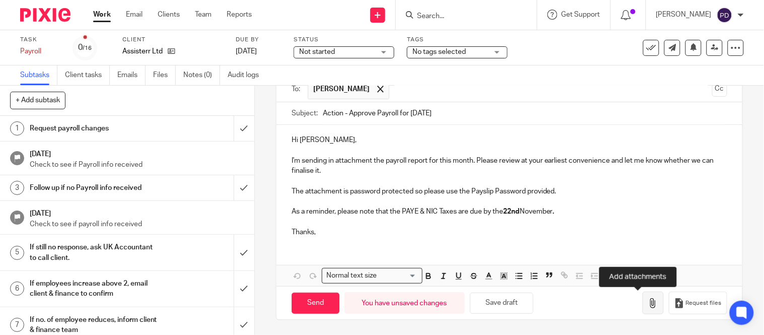
click at [648, 306] on icon "button" at bounding box center [653, 303] width 10 height 10
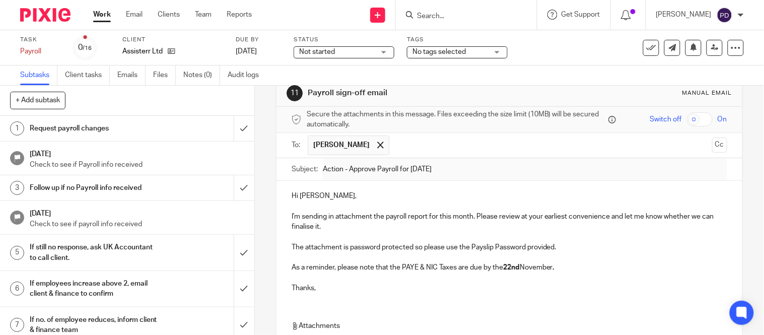
scroll to position [0, 0]
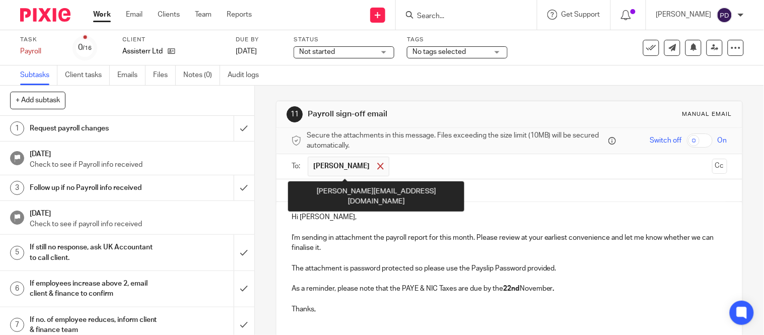
click at [378, 165] on span at bounding box center [380, 166] width 7 height 7
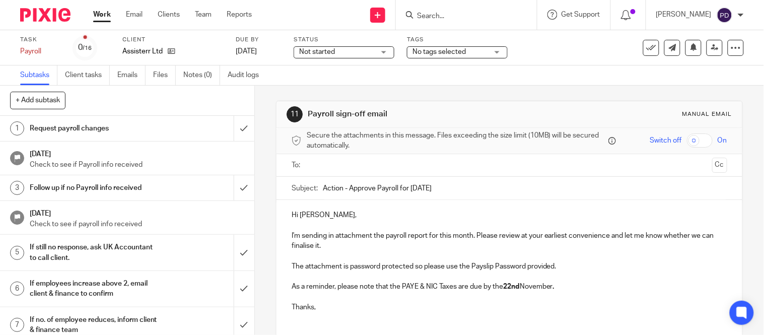
click at [354, 165] on input "text" at bounding box center [509, 166] width 398 height 12
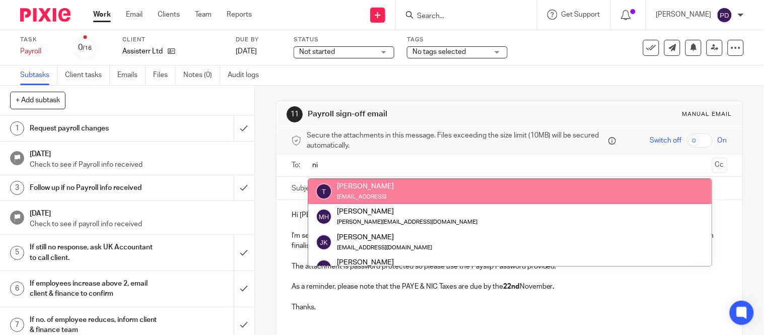
type input "n"
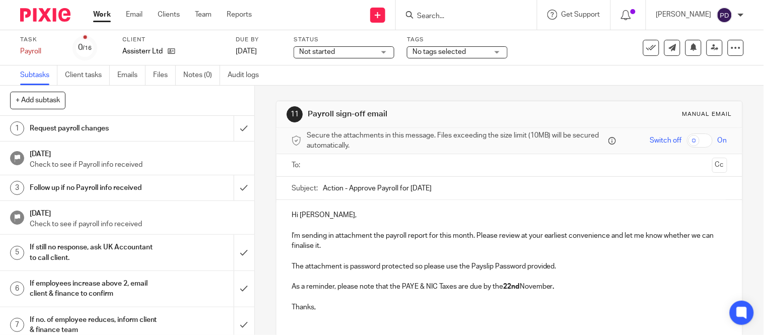
paste input "nick.havryliak@assisterr.ai"
type input "nick.havryliak@assisterr.ai"
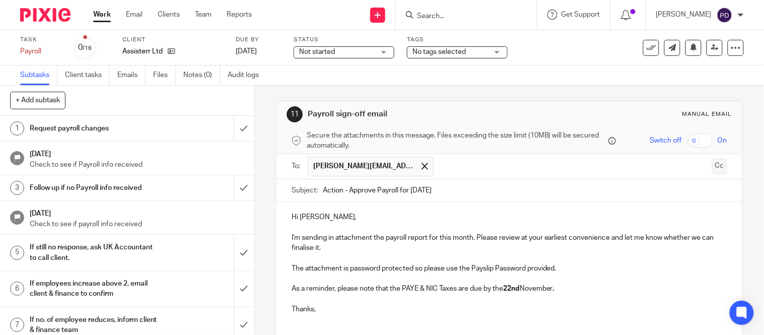
click at [712, 167] on button "Cc" at bounding box center [719, 166] width 15 height 15
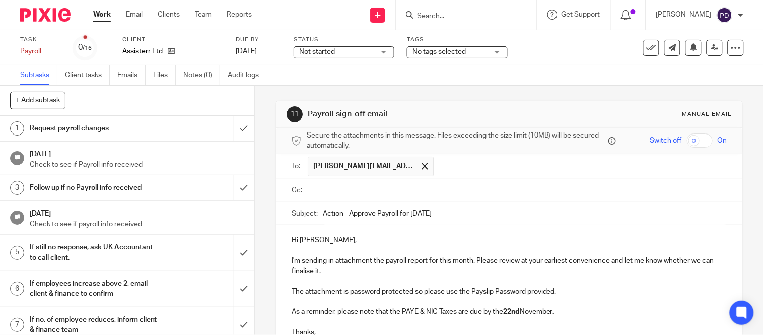
paste input "kian@riseaccounting.co.uk"
type input "kian@riseaccounting.co.uk"
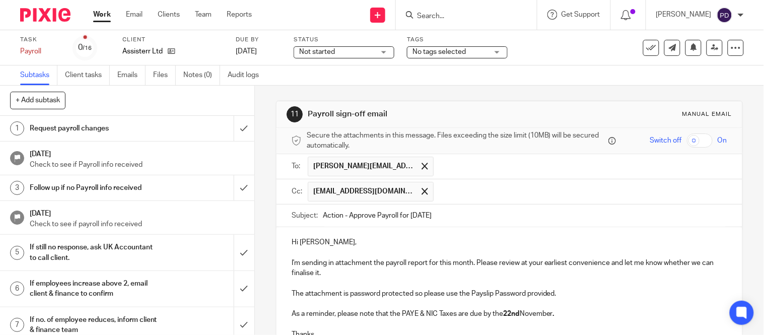
click at [384, 254] on p at bounding box center [510, 253] width 436 height 10
click at [439, 193] on input "text" at bounding box center [581, 192] width 284 height 20
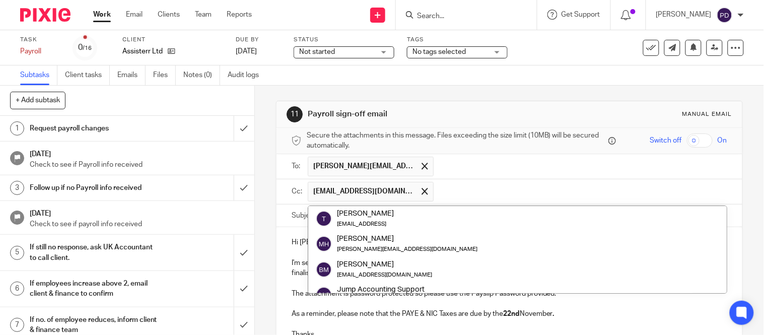
paste input "payroll@riseaccounting.co.uk"
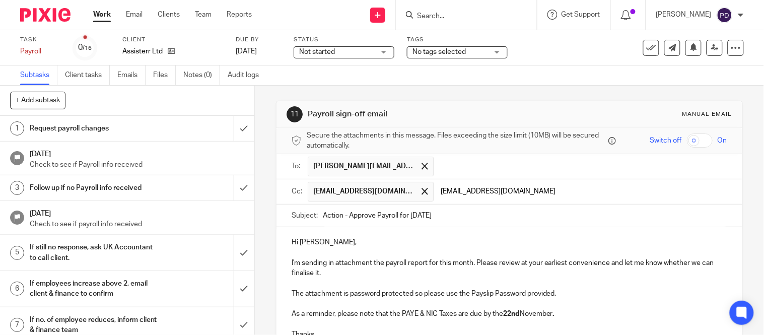
type input "payroll@riseaccounting.co.uk"
click at [398, 278] on p "I'm sending in attachment the payroll report for this month. Please review at y…" at bounding box center [510, 268] width 436 height 21
click at [567, 192] on input "text" at bounding box center [645, 192] width 156 height 20
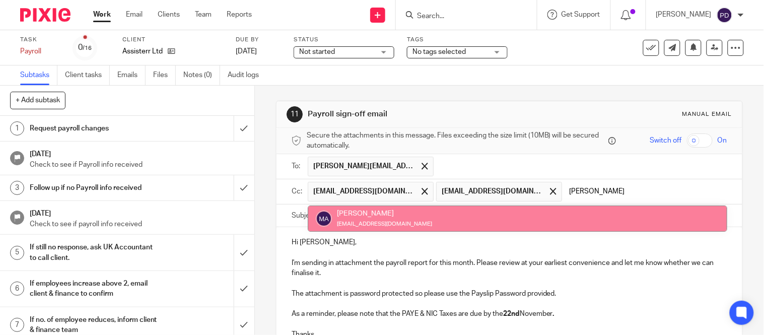
type input "mariya"
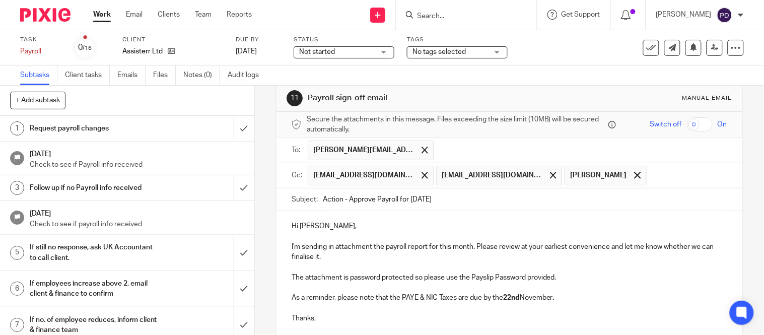
scroll to position [16, 0]
click at [316, 227] on p "Hi Mykola," at bounding box center [510, 227] width 436 height 10
click at [319, 228] on p "Hi Mykola," at bounding box center [510, 227] width 436 height 10
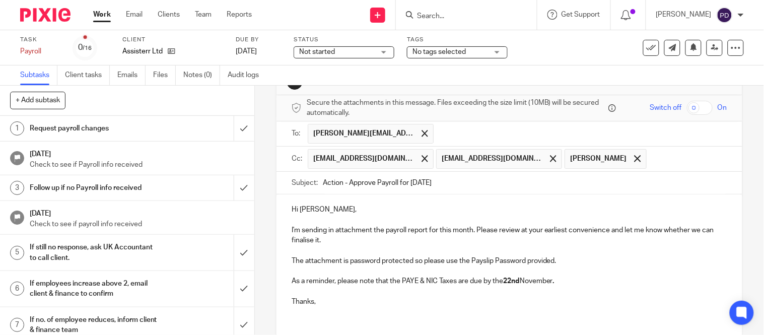
scroll to position [160, 0]
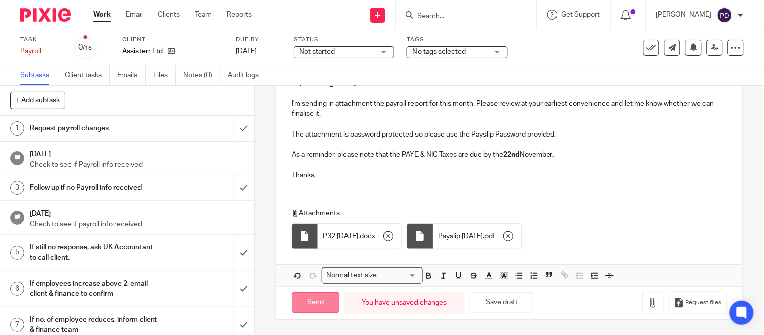
click at [316, 300] on input "Send" at bounding box center [316, 303] width 48 height 22
type input "Sent"
click at [416, 15] on input "Search" at bounding box center [461, 16] width 91 height 9
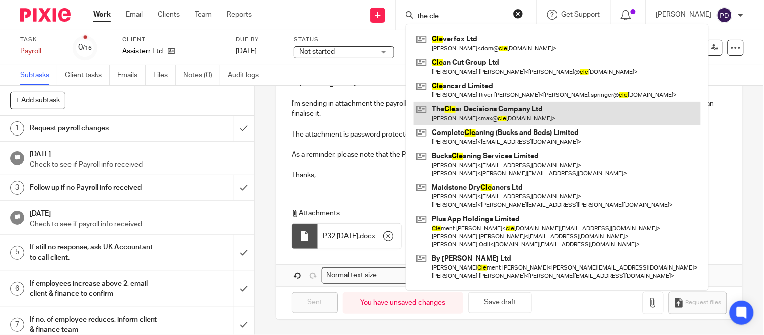
type input "the cle"
click at [443, 108] on link at bounding box center [557, 113] width 287 height 23
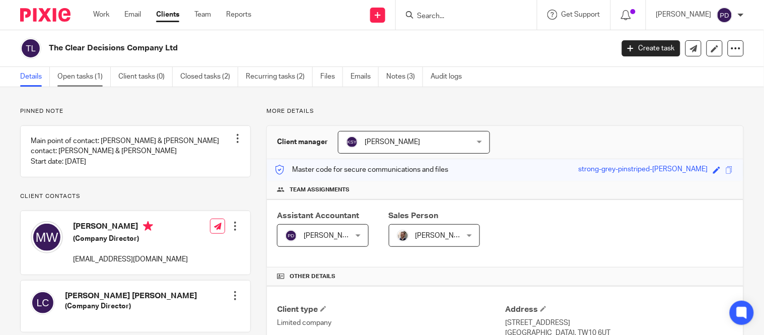
click at [88, 77] on link "Open tasks (1)" at bounding box center [83, 77] width 53 height 20
